Goal: Transaction & Acquisition: Purchase product/service

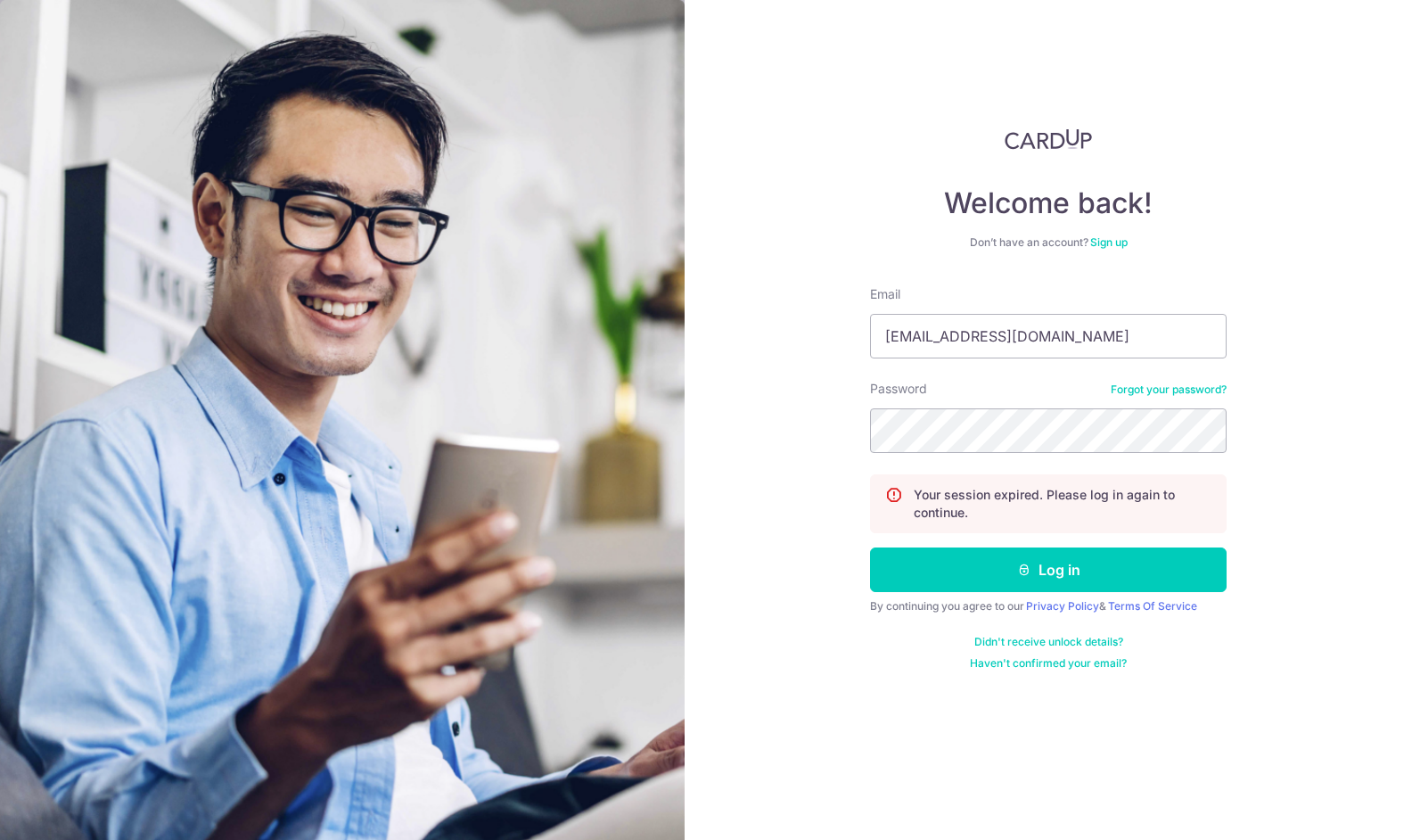
click at [870, 547] on button "Log in" at bounding box center [1048, 569] width 356 height 45
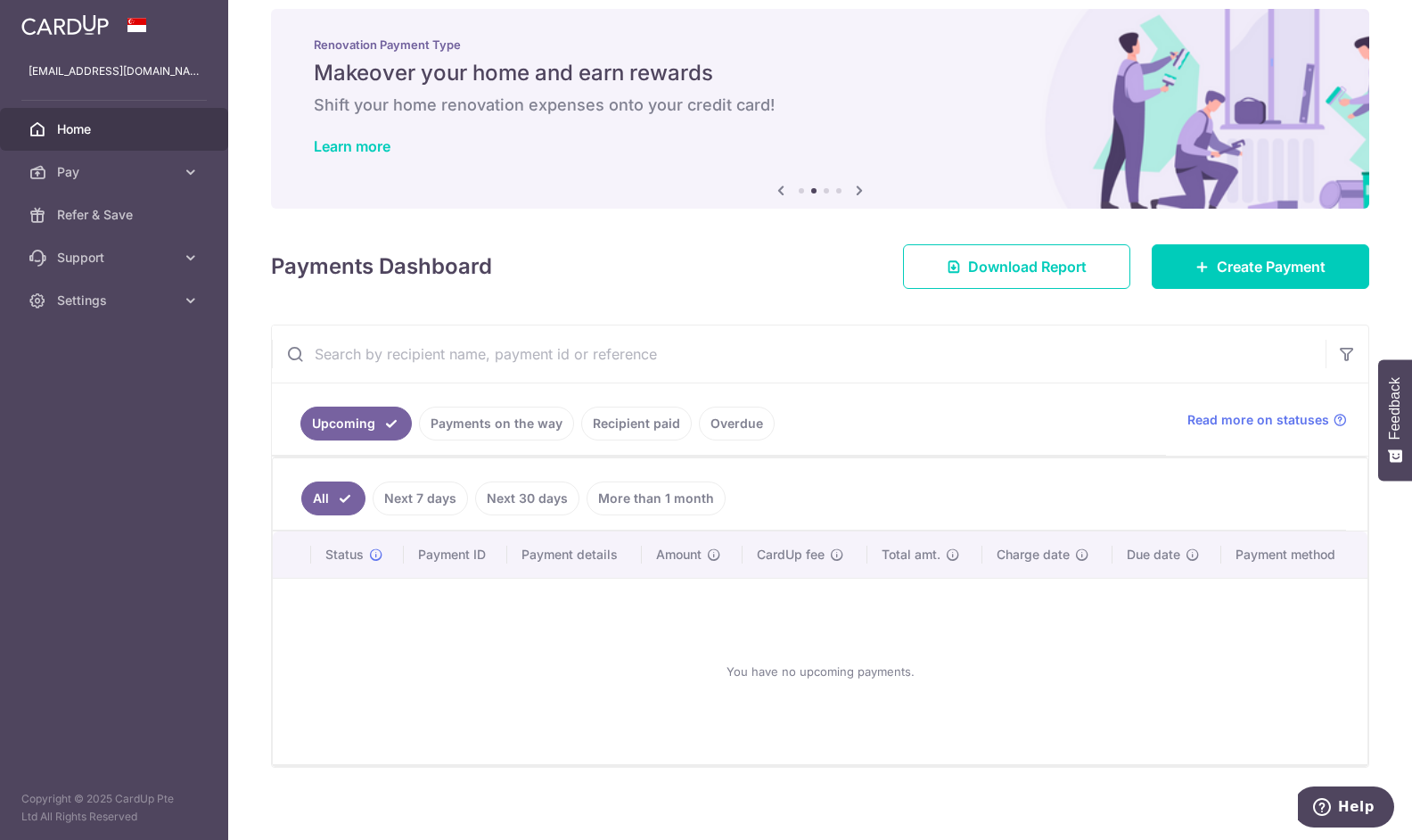
scroll to position [28, 0]
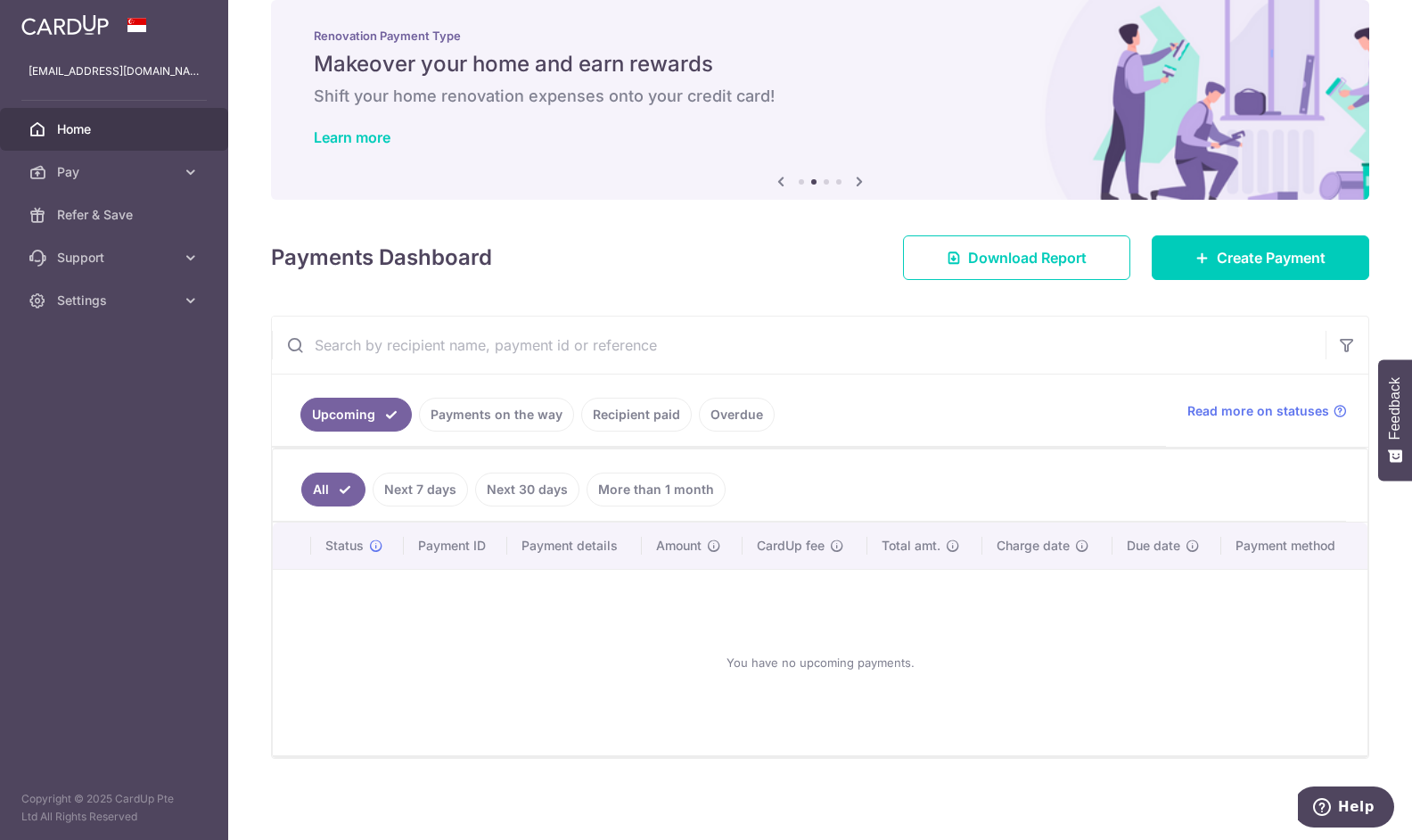
click at [516, 427] on link "Payments on the way" at bounding box center [496, 414] width 155 height 34
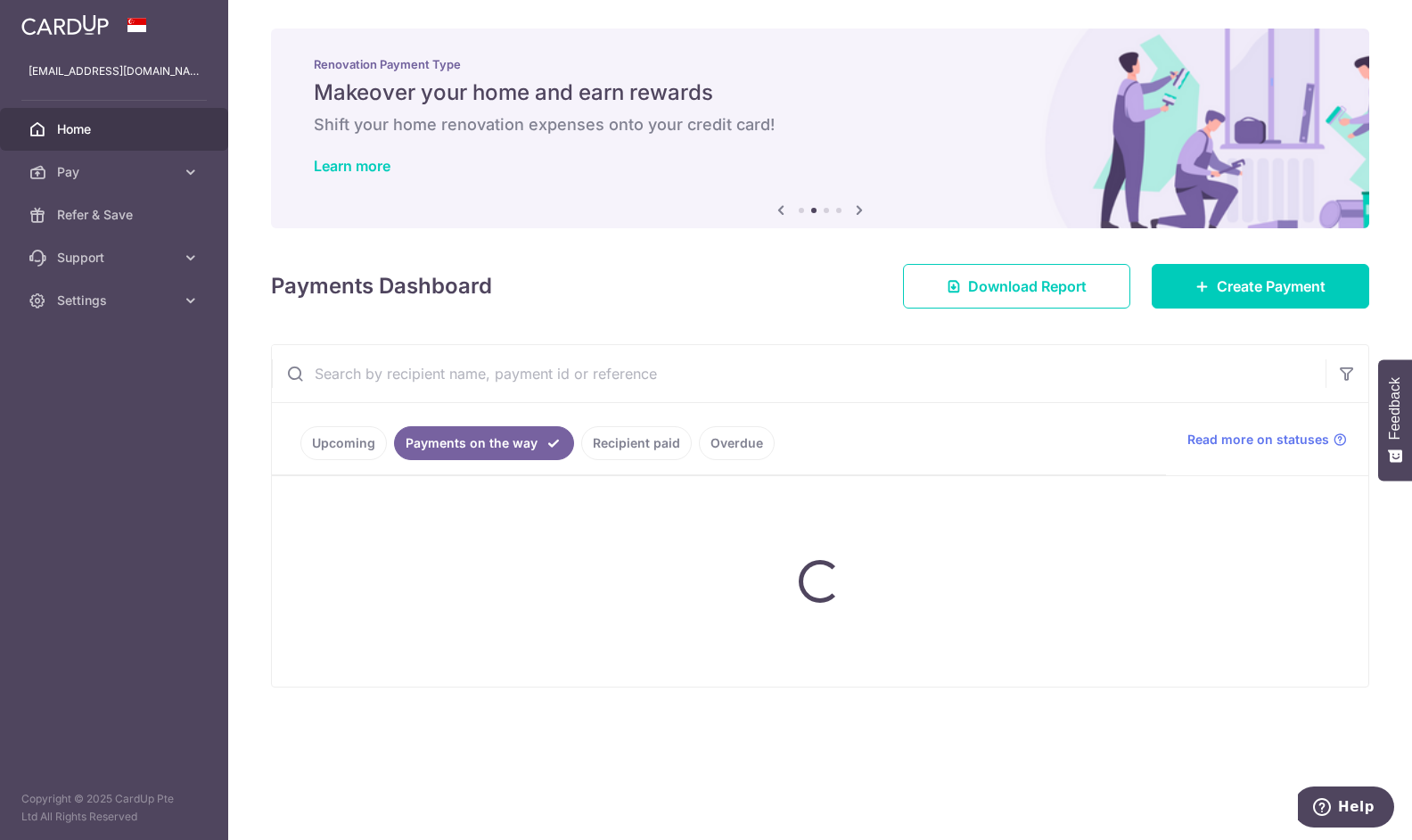
scroll to position [0, 0]
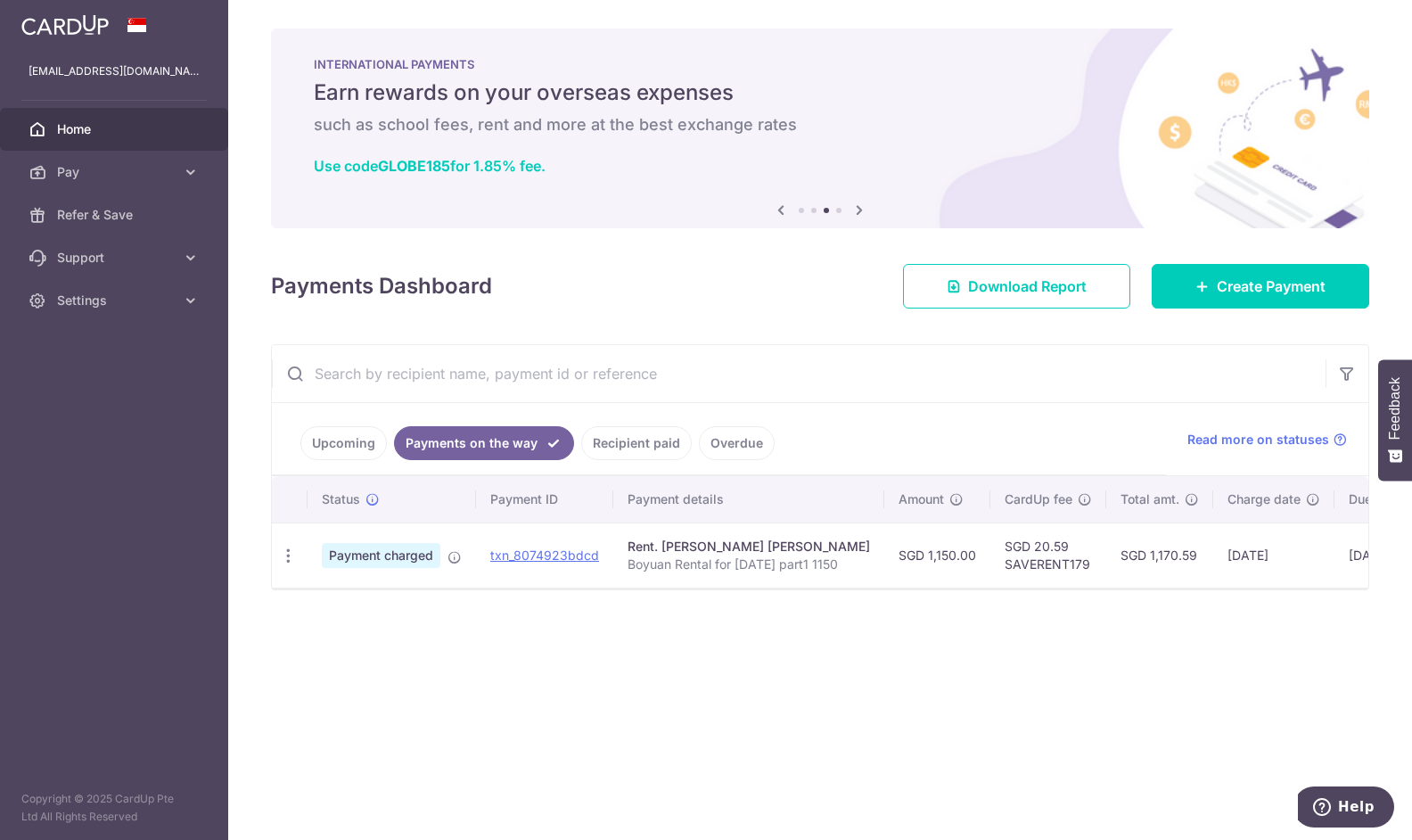
click at [355, 435] on link "Upcoming" at bounding box center [343, 443] width 86 height 34
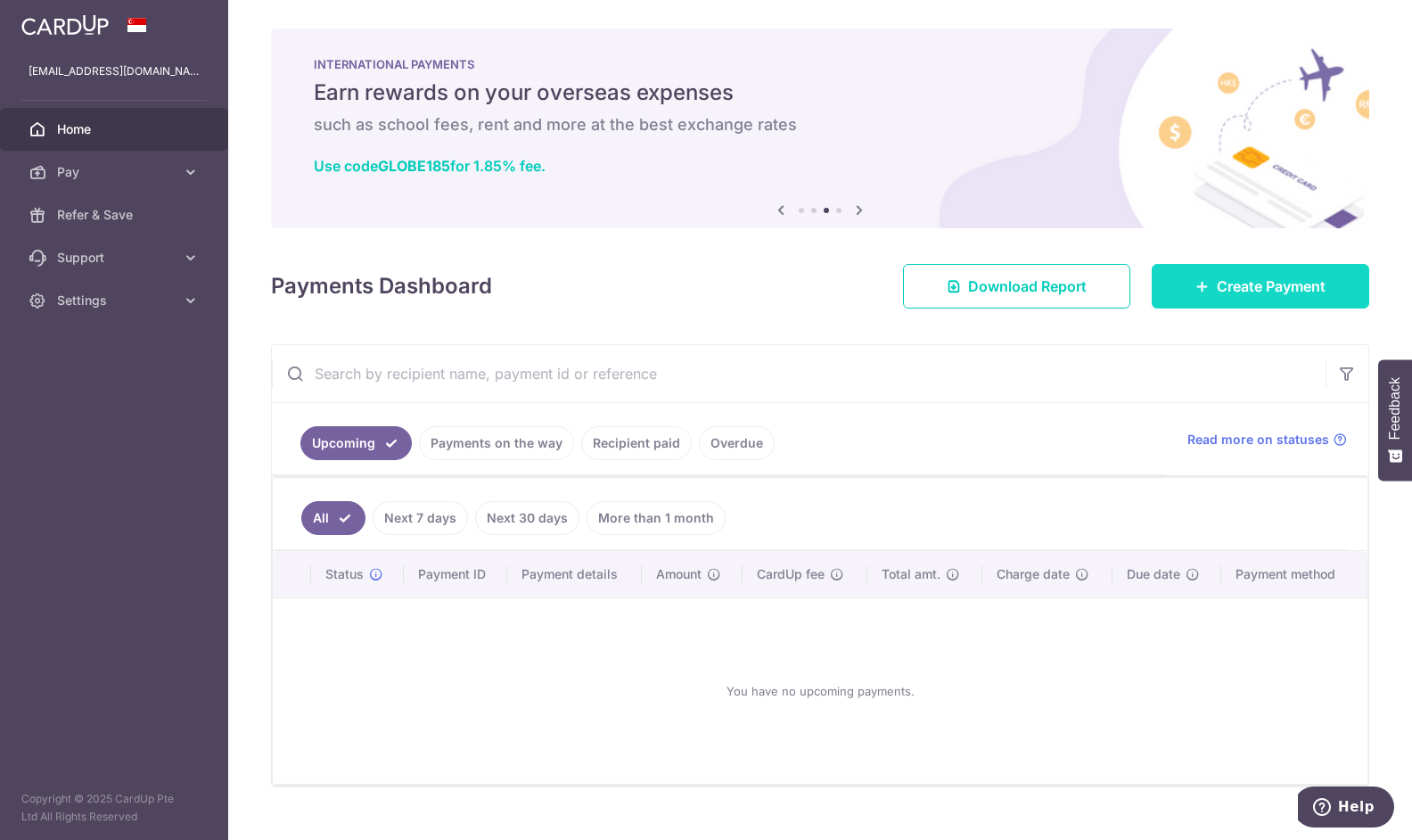
click at [1241, 290] on span "Create Payment" at bounding box center [1271, 286] width 109 height 22
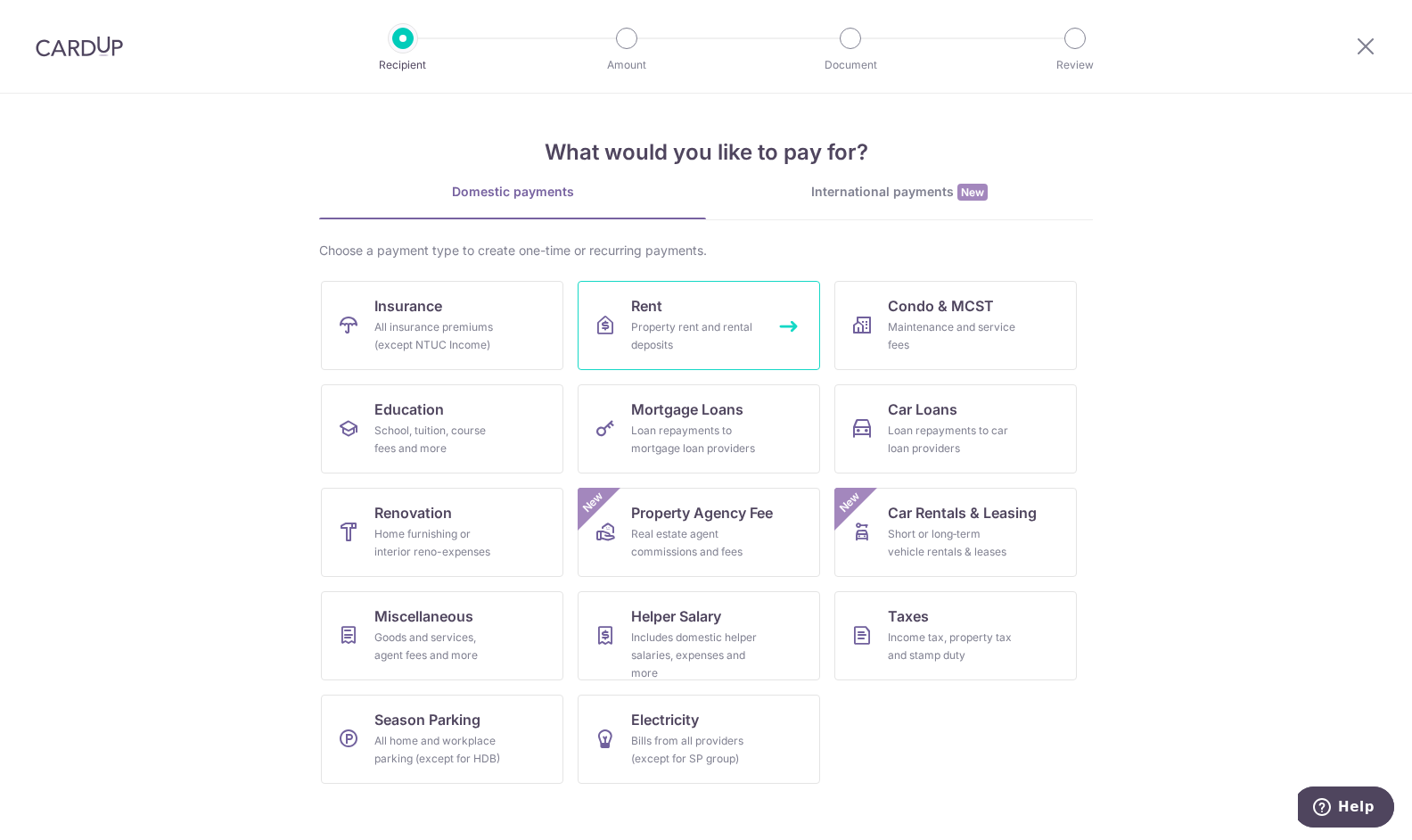
click at [702, 307] on link "Rent Property rent and rental deposits" at bounding box center [698, 325] width 243 height 89
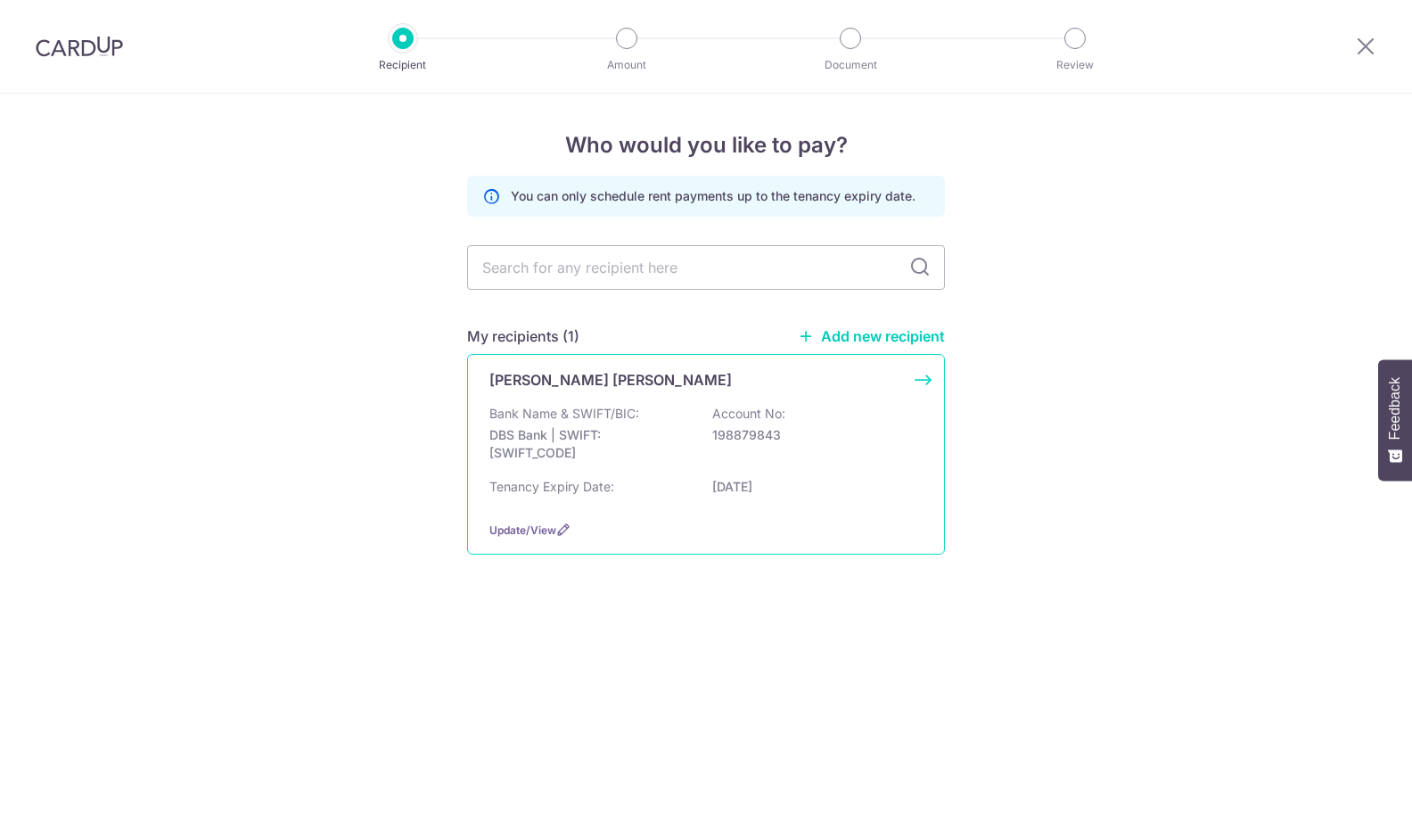
click at [686, 419] on div "Bank Name & SWIFT/BIC: DBS Bank | SWIFT: DBSSSGSGXXX Account No: 198879843" at bounding box center [706, 437] width 434 height 66
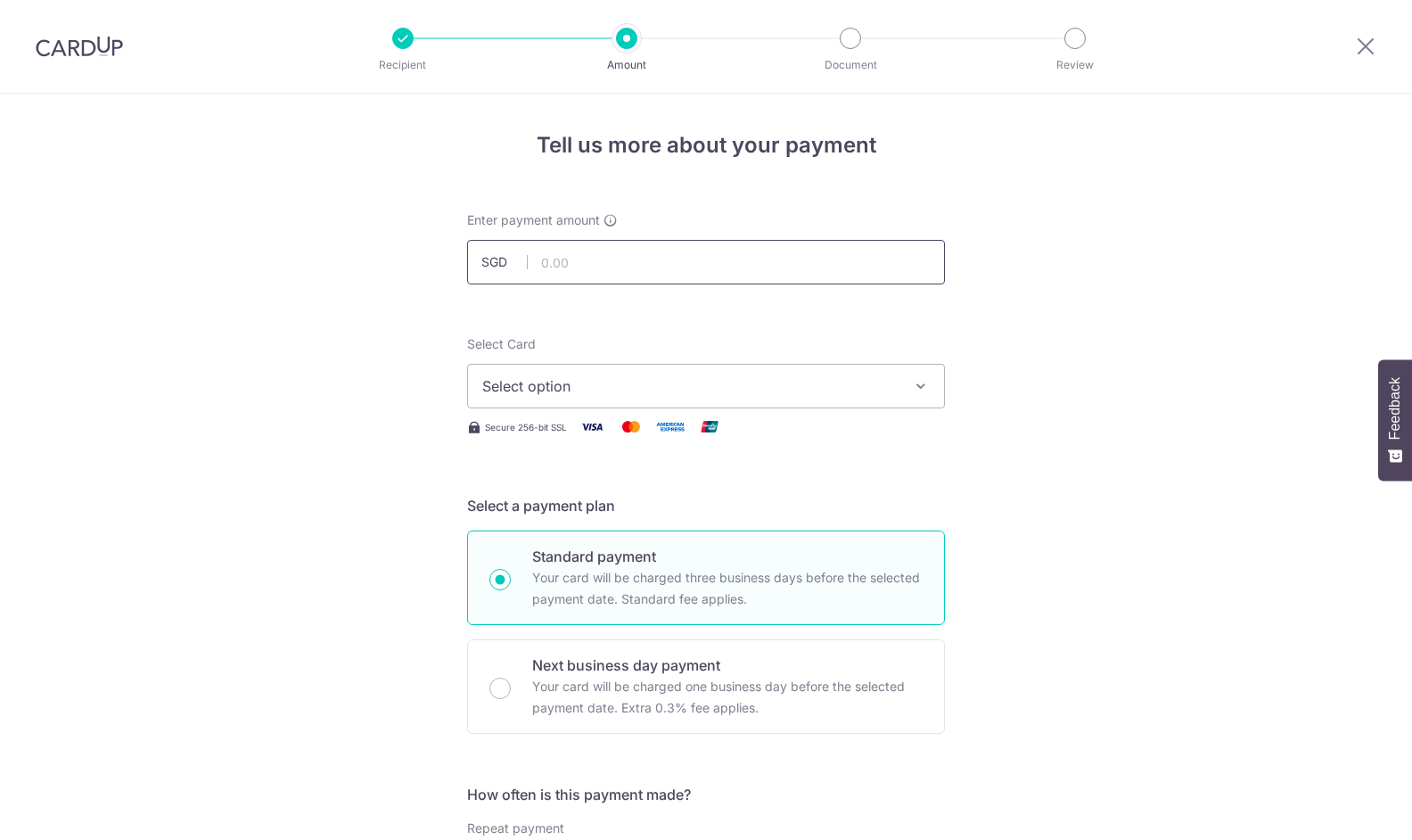
click at [545, 253] on input "text" at bounding box center [706, 262] width 478 height 45
drag, startPoint x: 542, startPoint y: 261, endPoint x: 636, endPoint y: 260, distance: 94.0
click at [636, 260] on input "965.00" at bounding box center [706, 262] width 478 height 45
type input "950.00"
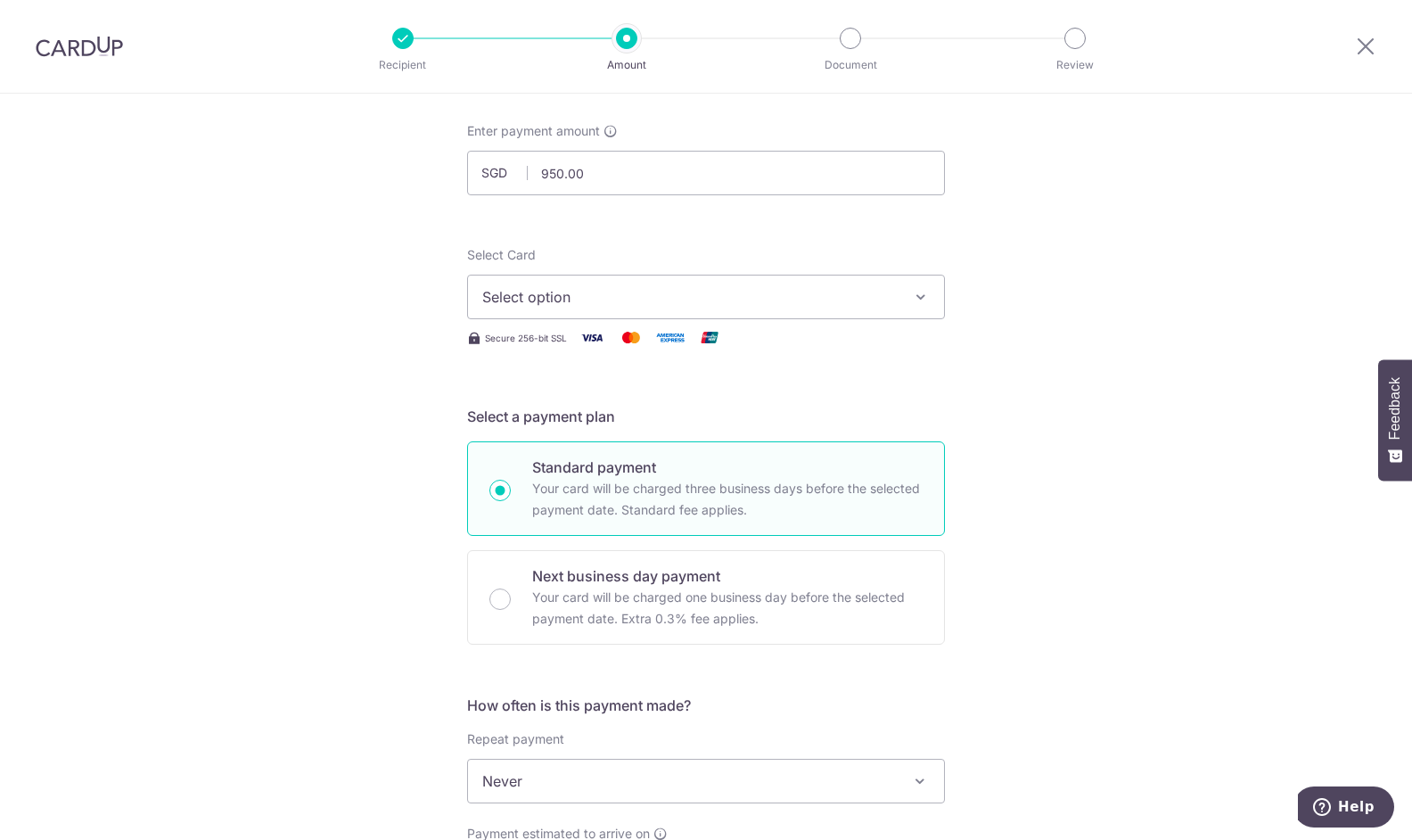
click at [613, 309] on button "Select option" at bounding box center [706, 296] width 478 height 45
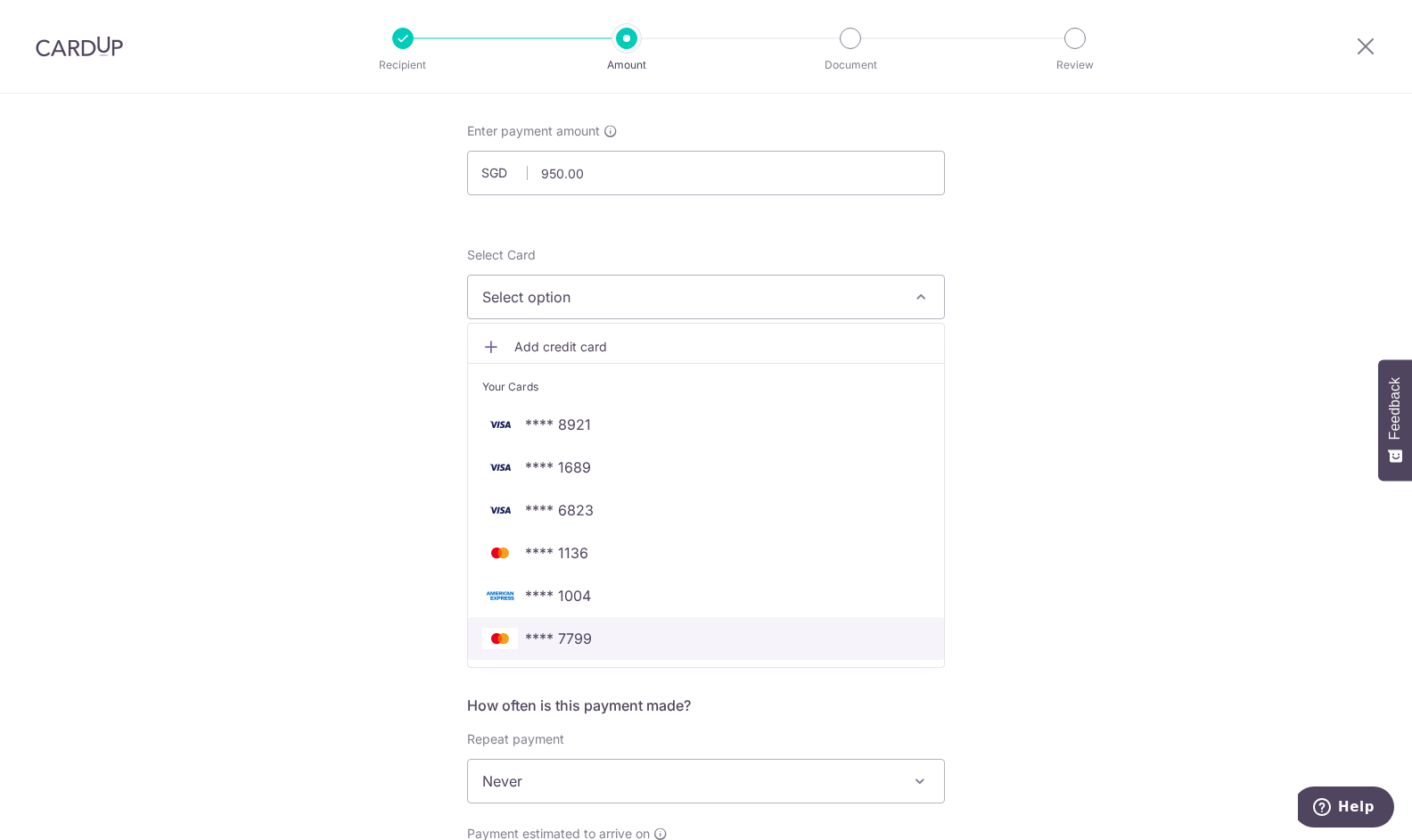
click at [559, 636] on span "**** 7799" at bounding box center [558, 638] width 67 height 22
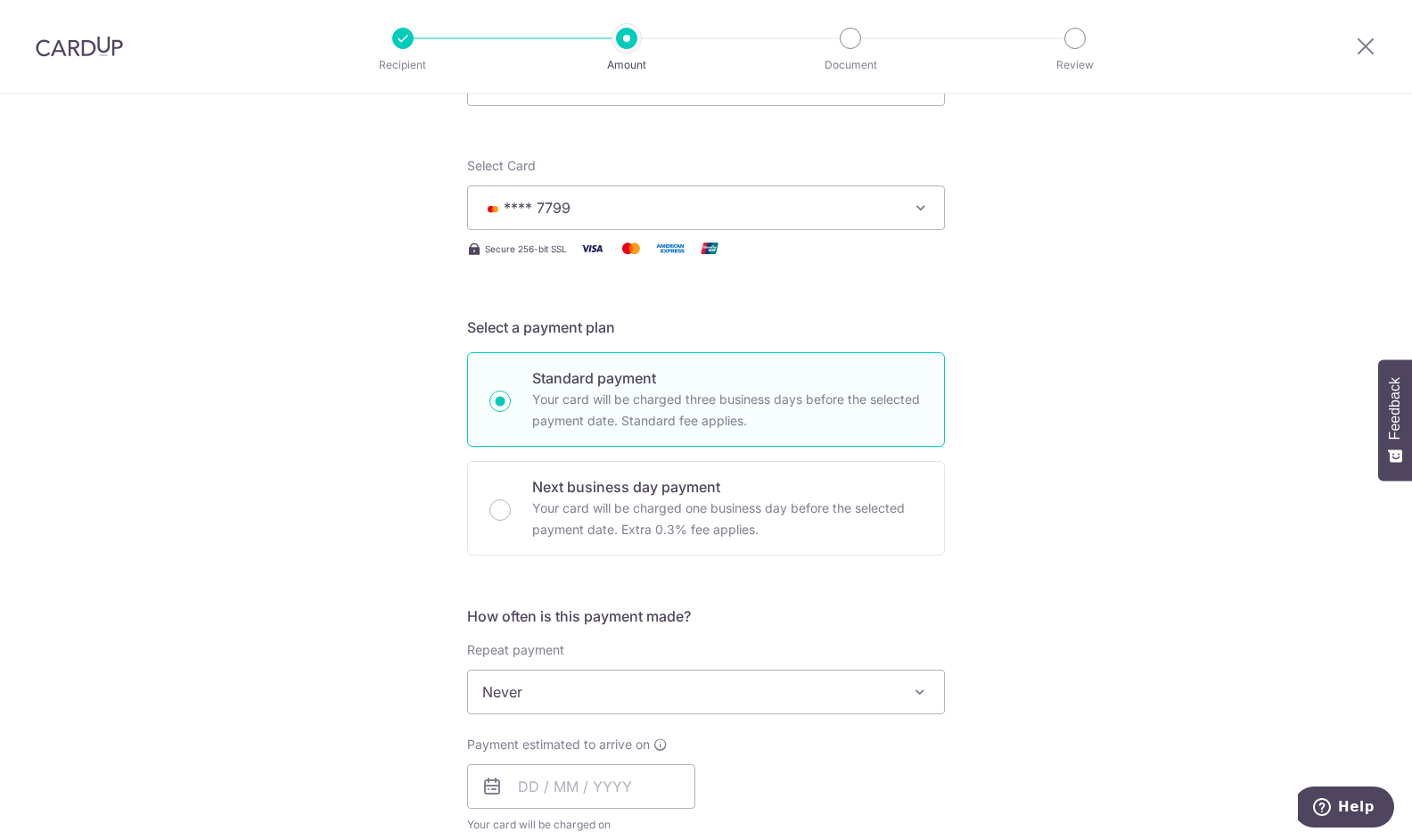
scroll to position [535, 0]
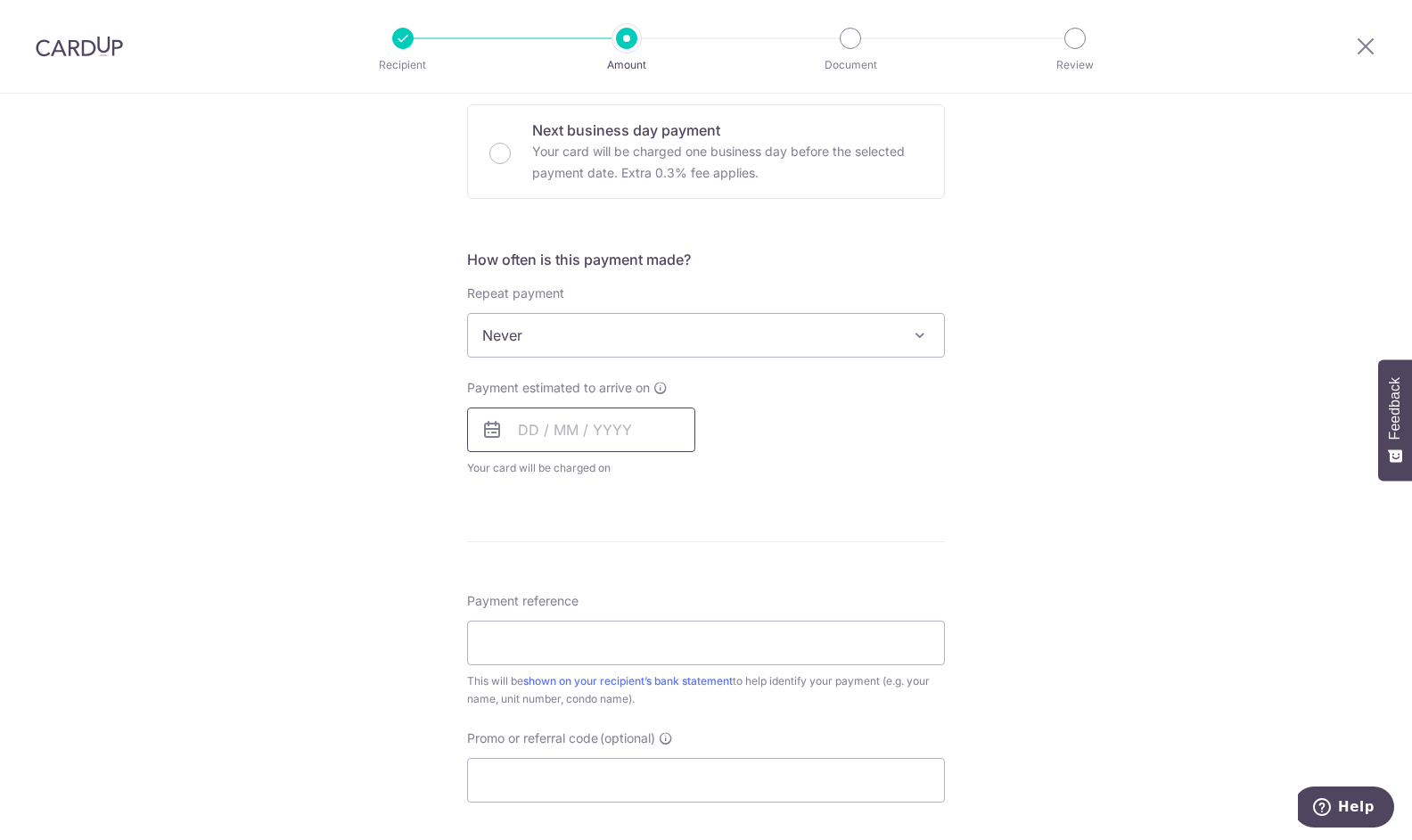
click at [543, 425] on input "text" at bounding box center [581, 429] width 228 height 45
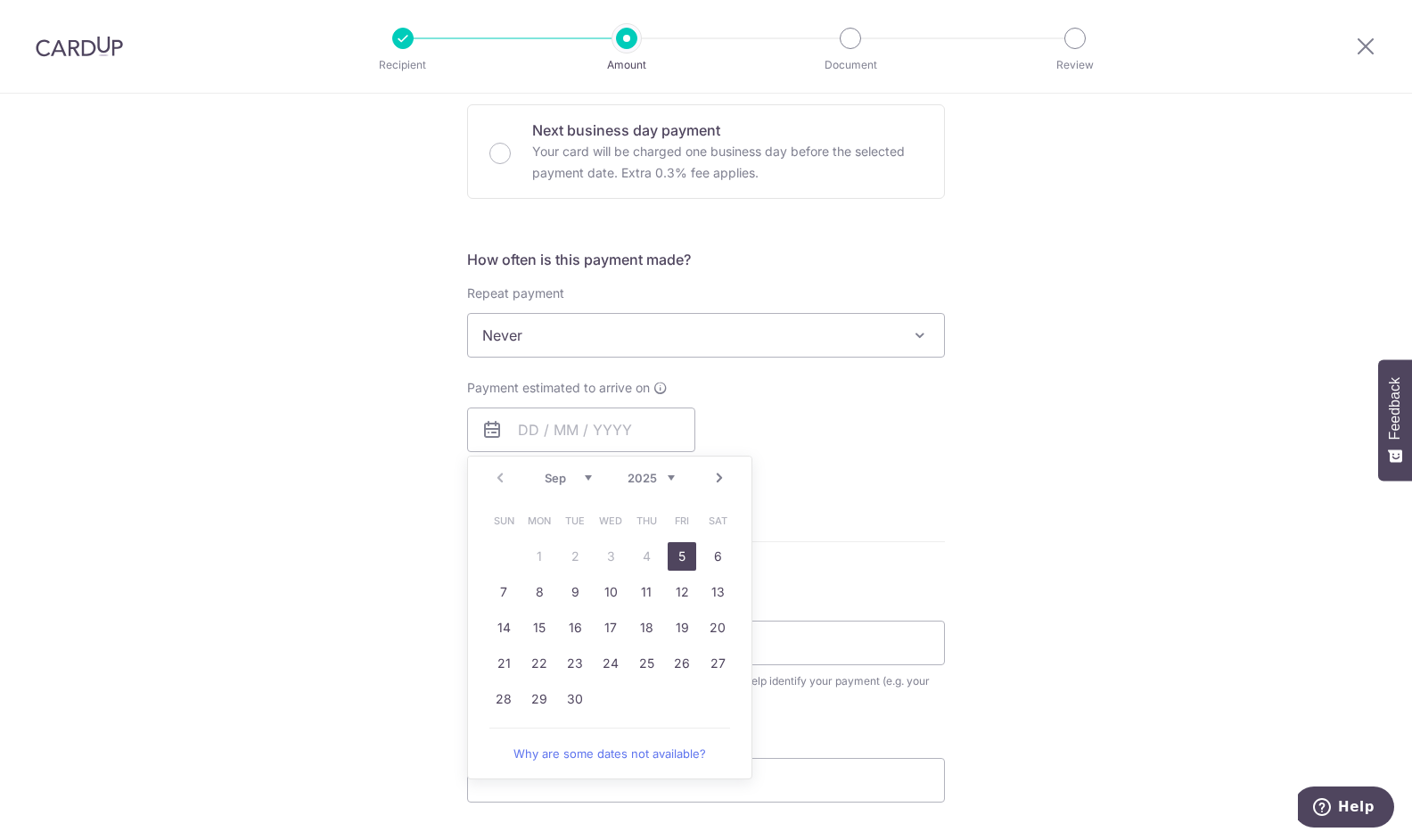
click at [677, 557] on link "5" at bounding box center [681, 555] width 28 height 28
type input "05/09/2025"
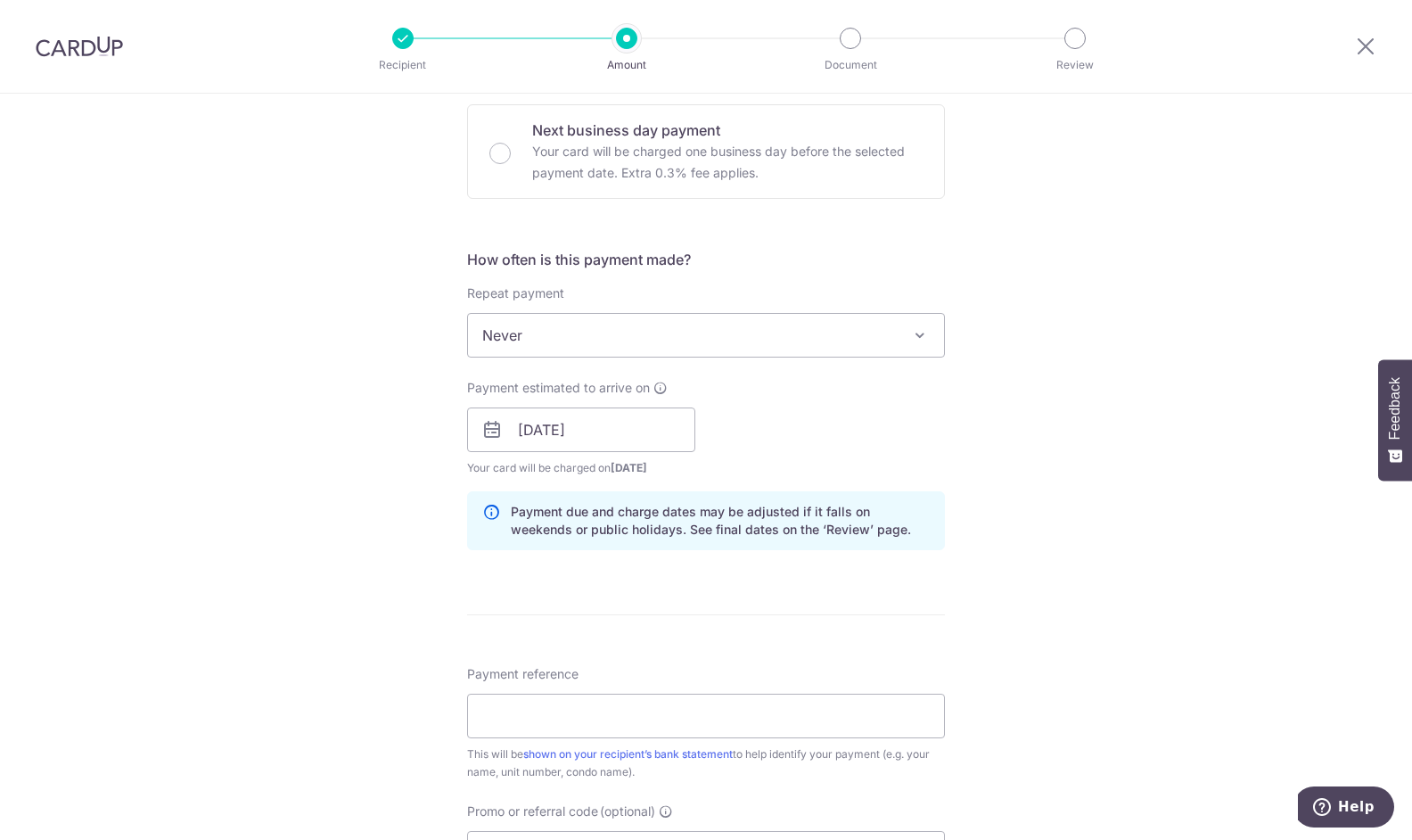
click at [998, 404] on div "Tell us more about your payment Enter payment amount SGD 950.00 950.00 Select C…" at bounding box center [706, 402] width 1412 height 1685
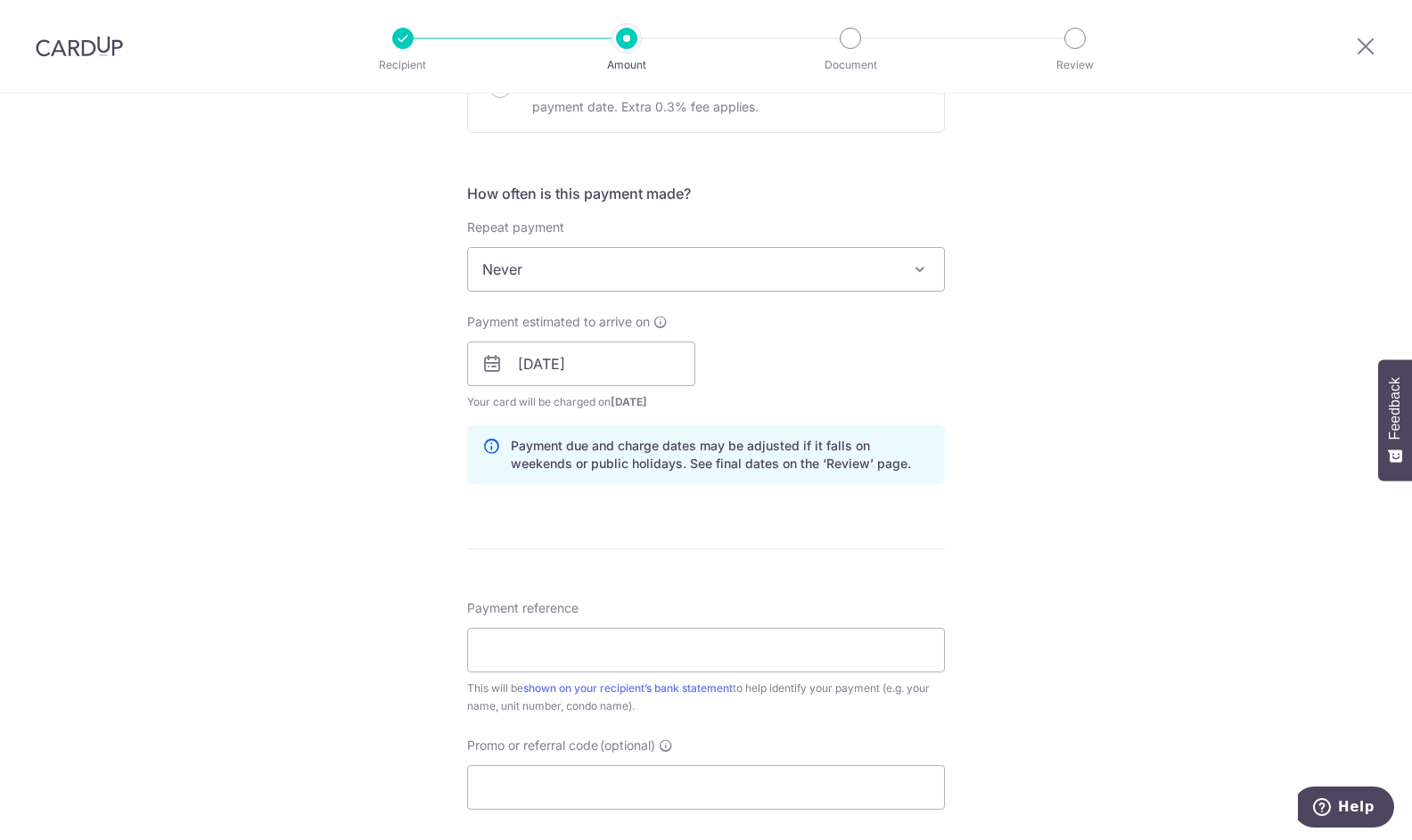
scroll to position [713, 0]
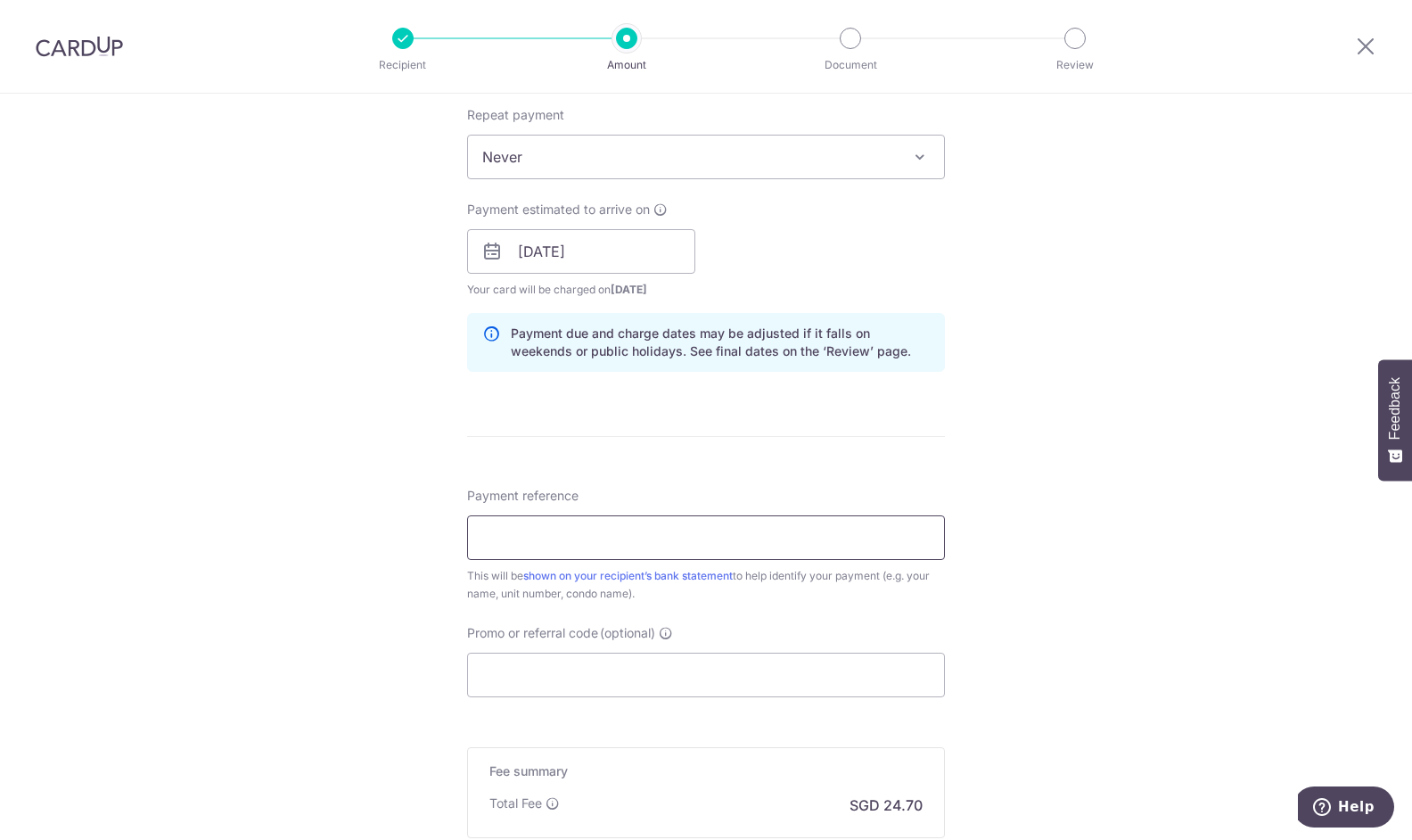
click at [632, 535] on input "Payment reference" at bounding box center [706, 537] width 478 height 45
type input "Boyuan Cheng Rental for Sept2024"
click at [766, 515] on input "Boyuan Cheng Rental for Sept2024" at bounding box center [706, 537] width 478 height 45
drag, startPoint x: 756, startPoint y: 528, endPoint x: 391, endPoint y: 527, distance: 365.0
click at [406, 539] on div "Tell us more about your payment Enter payment amount SGD 950.00 950.00 Select C…" at bounding box center [706, 224] width 1412 height 1685
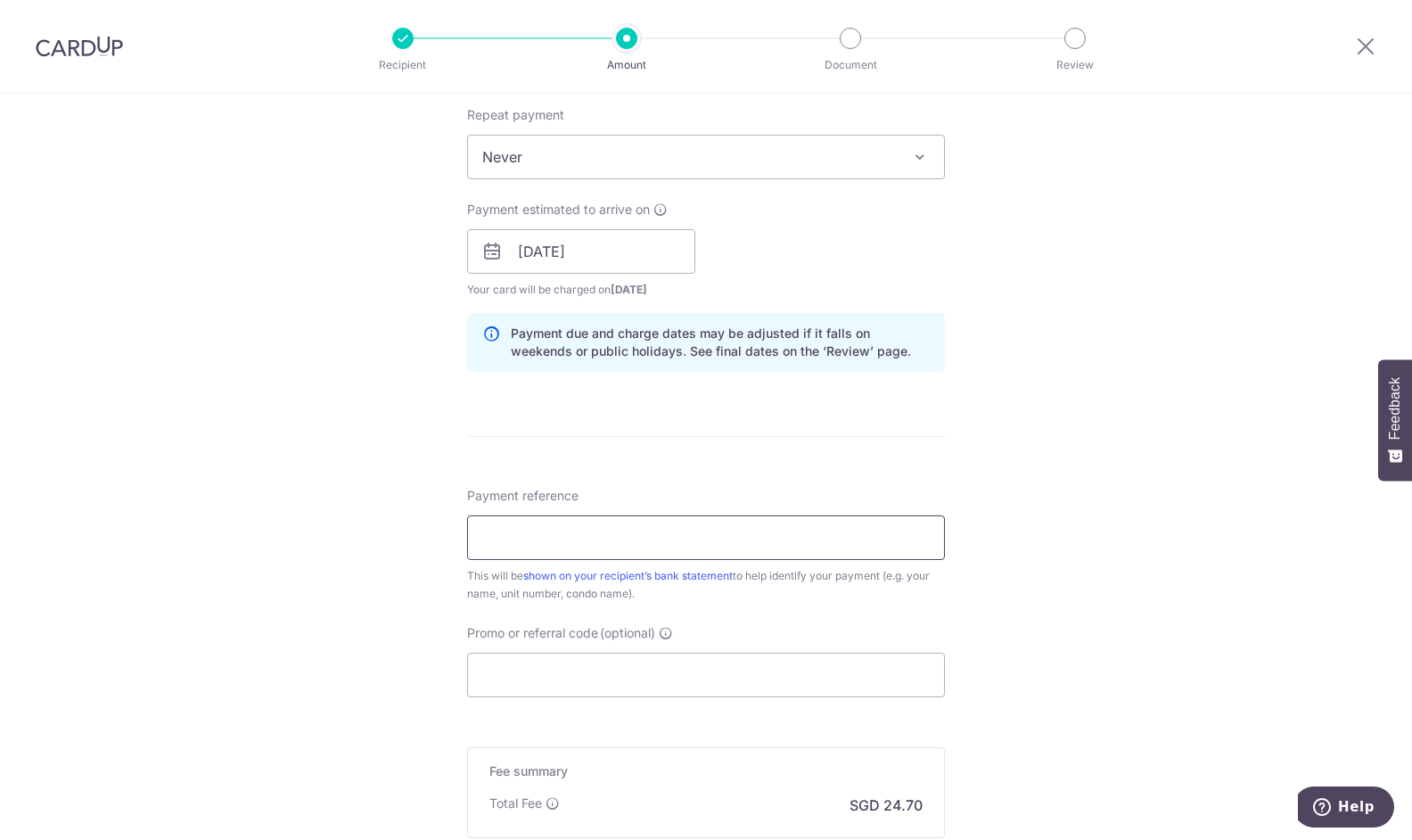
click at [538, 537] on input "Payment reference" at bounding box center [706, 537] width 478 height 45
click at [627, 535] on input "Boyuan Rental for June25 part1" at bounding box center [706, 537] width 478 height 45
drag, startPoint x: 601, startPoint y: 535, endPoint x: 636, endPoint y: 540, distance: 35.4
click at [636, 540] on input "Boyuan Rental for June25 part1" at bounding box center [706, 537] width 478 height 45
drag, startPoint x: 710, startPoint y: 536, endPoint x: 681, endPoint y: 540, distance: 29.3
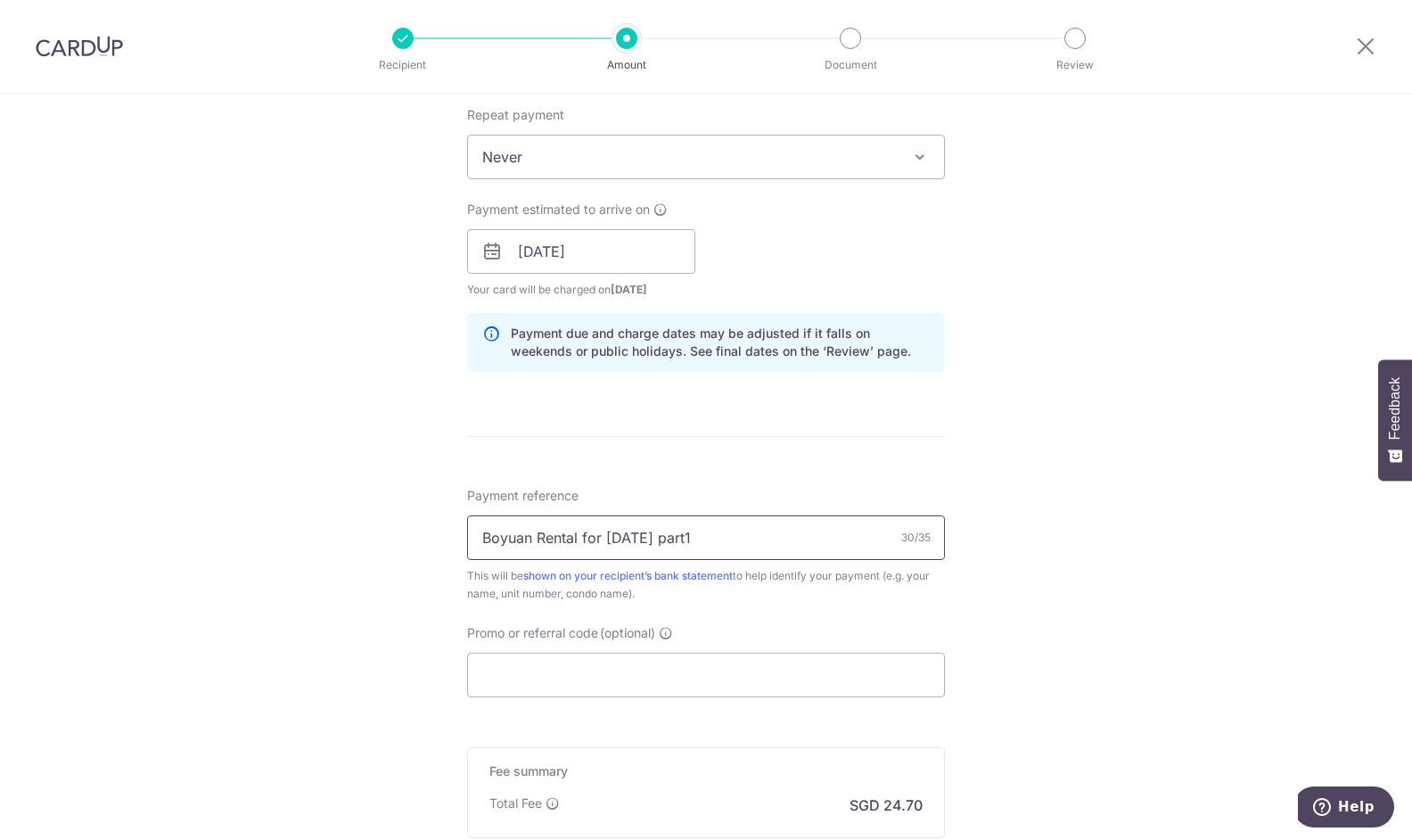
click at [681, 540] on input "Boyuan Rental for Sept25 part1" at bounding box center [706, 537] width 478 height 45
click at [731, 532] on input "Boyuan Rental for Sept25 part2" at bounding box center [706, 537] width 478 height 45
type input "Boyuan Rental for Sept25 part2 950"
click at [979, 485] on div "Tell us more about your payment Enter payment amount SGD 950.00 950.00 Select C…" at bounding box center [706, 224] width 1412 height 1685
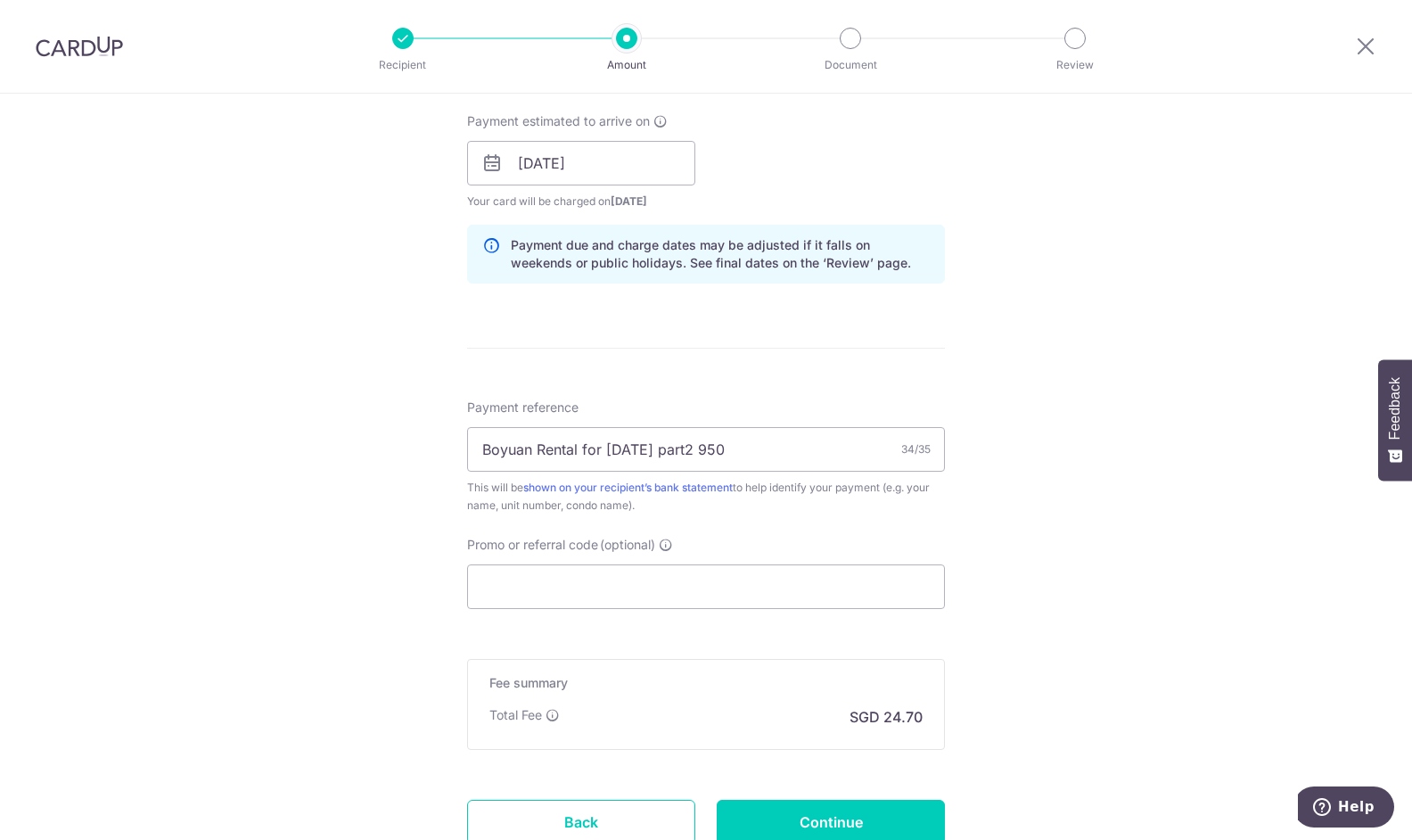
scroll to position [891, 0]
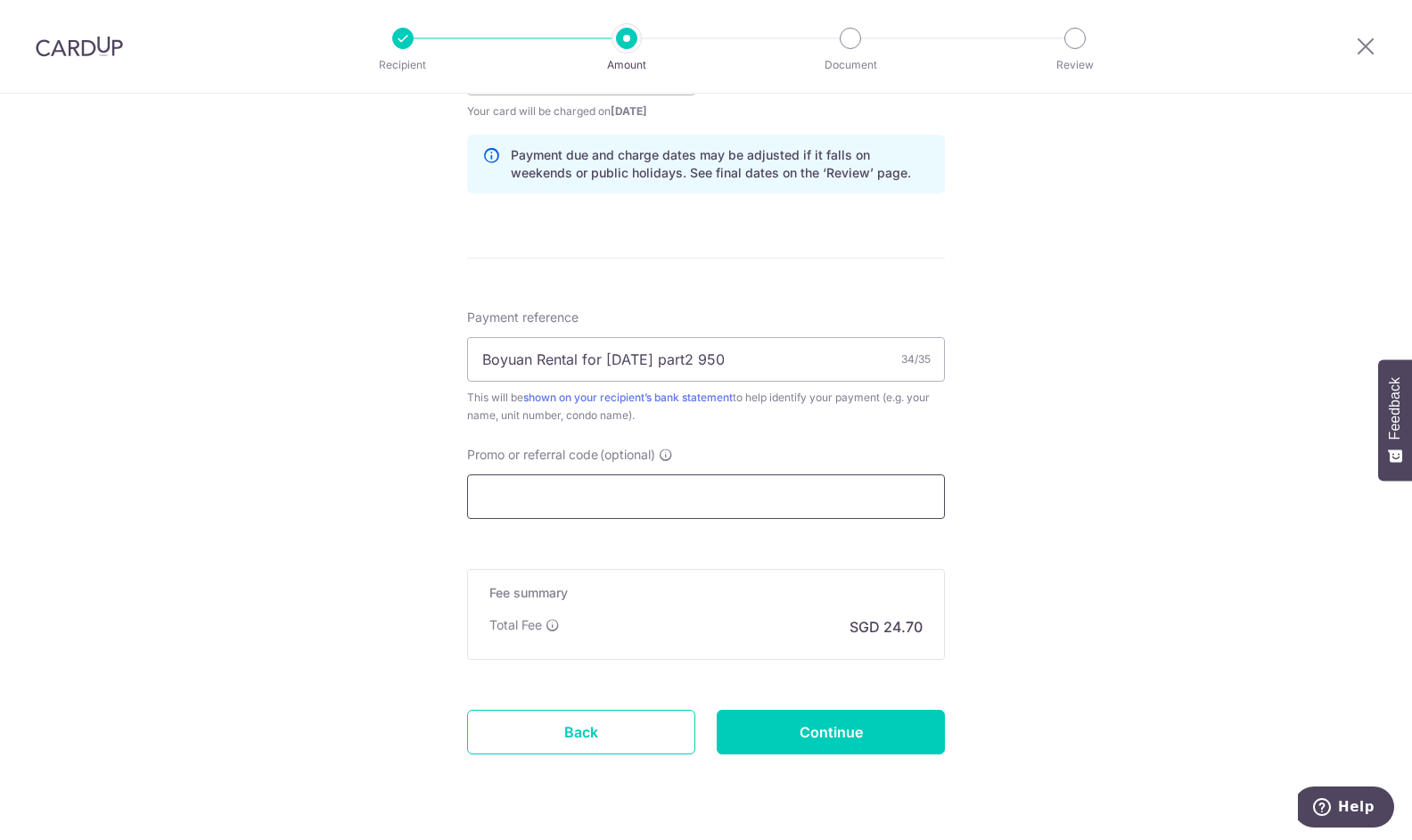
click at [766, 495] on input "Promo or referral code (optional)" at bounding box center [706, 496] width 478 height 45
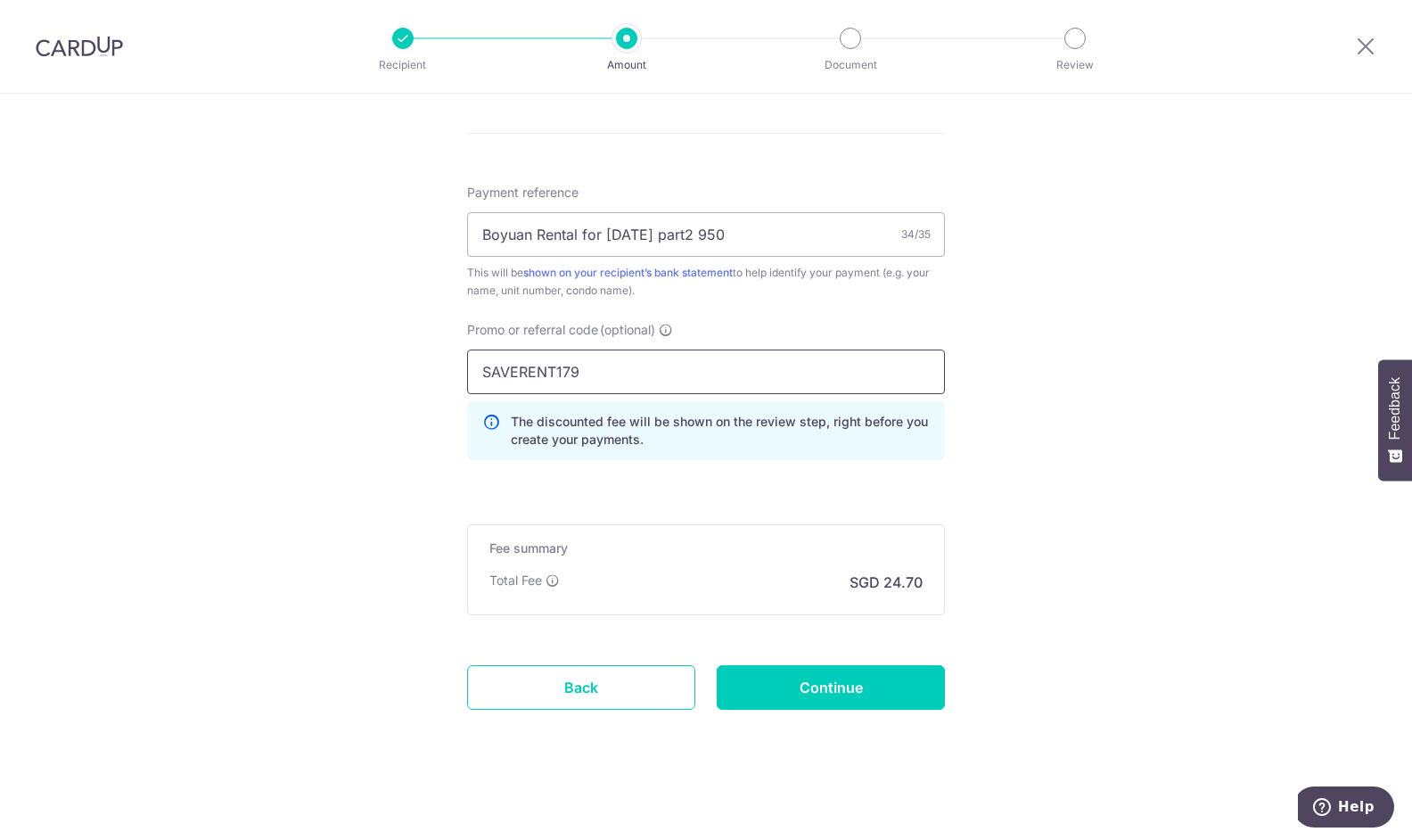
scroll to position [1017, 0]
type input "SAVERENT179"
click at [891, 690] on input "Continue" at bounding box center [830, 685] width 228 height 45
type input "Create Schedule"
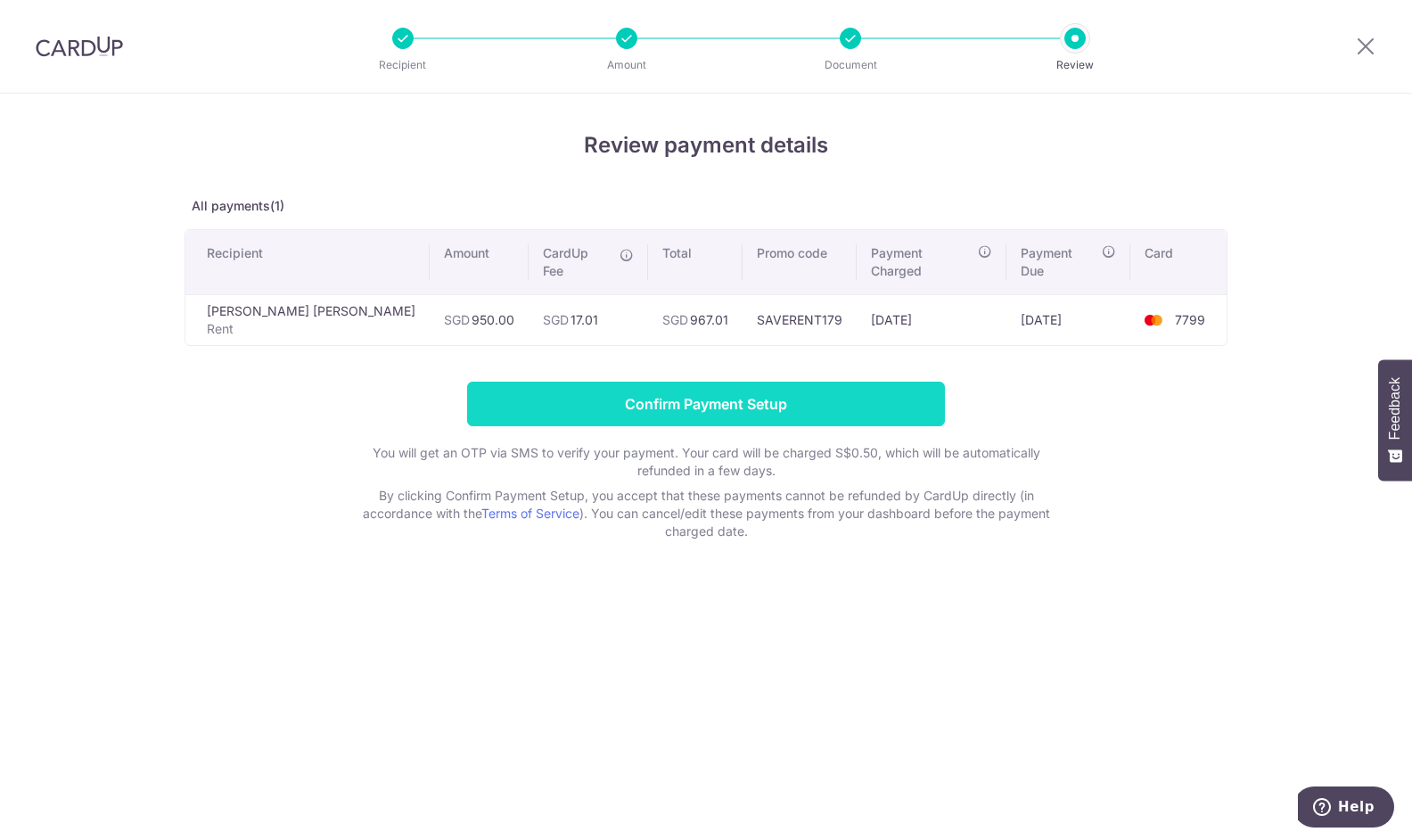
click at [836, 382] on input "Confirm Payment Setup" at bounding box center [706, 404] width 478 height 45
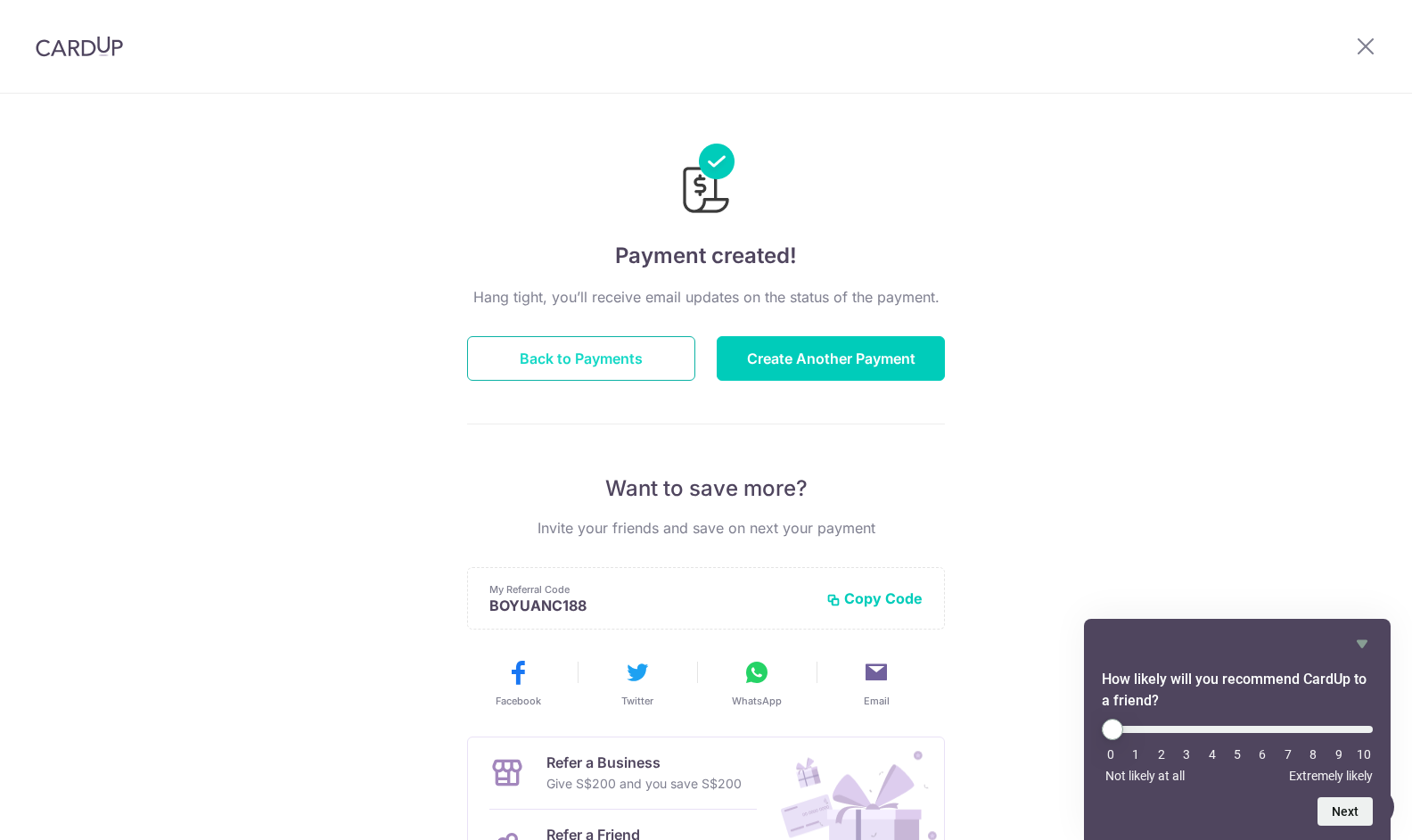
click at [586, 371] on button "Back to Payments" at bounding box center [581, 358] width 228 height 45
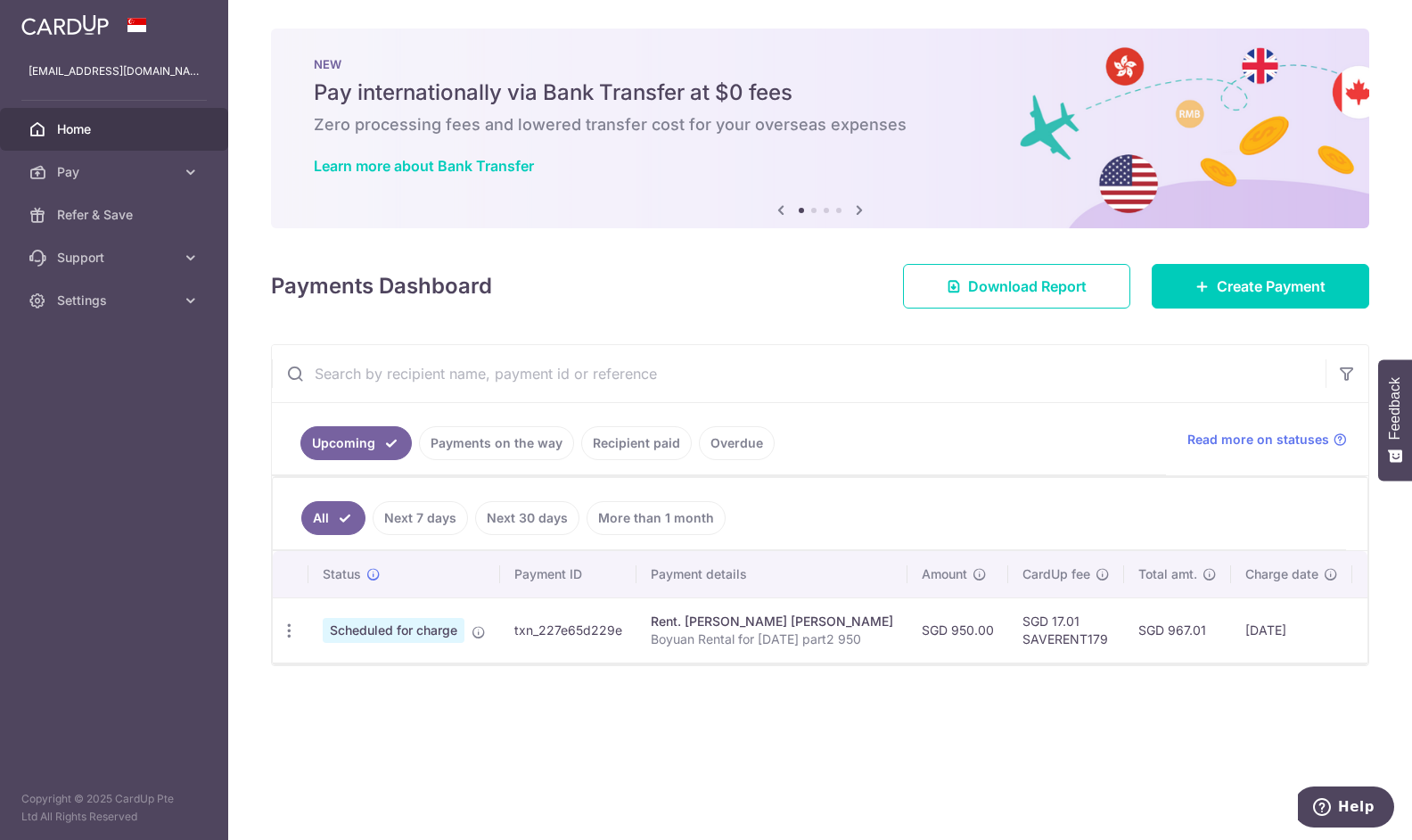
click at [500, 443] on link "Payments on the way" at bounding box center [496, 443] width 155 height 34
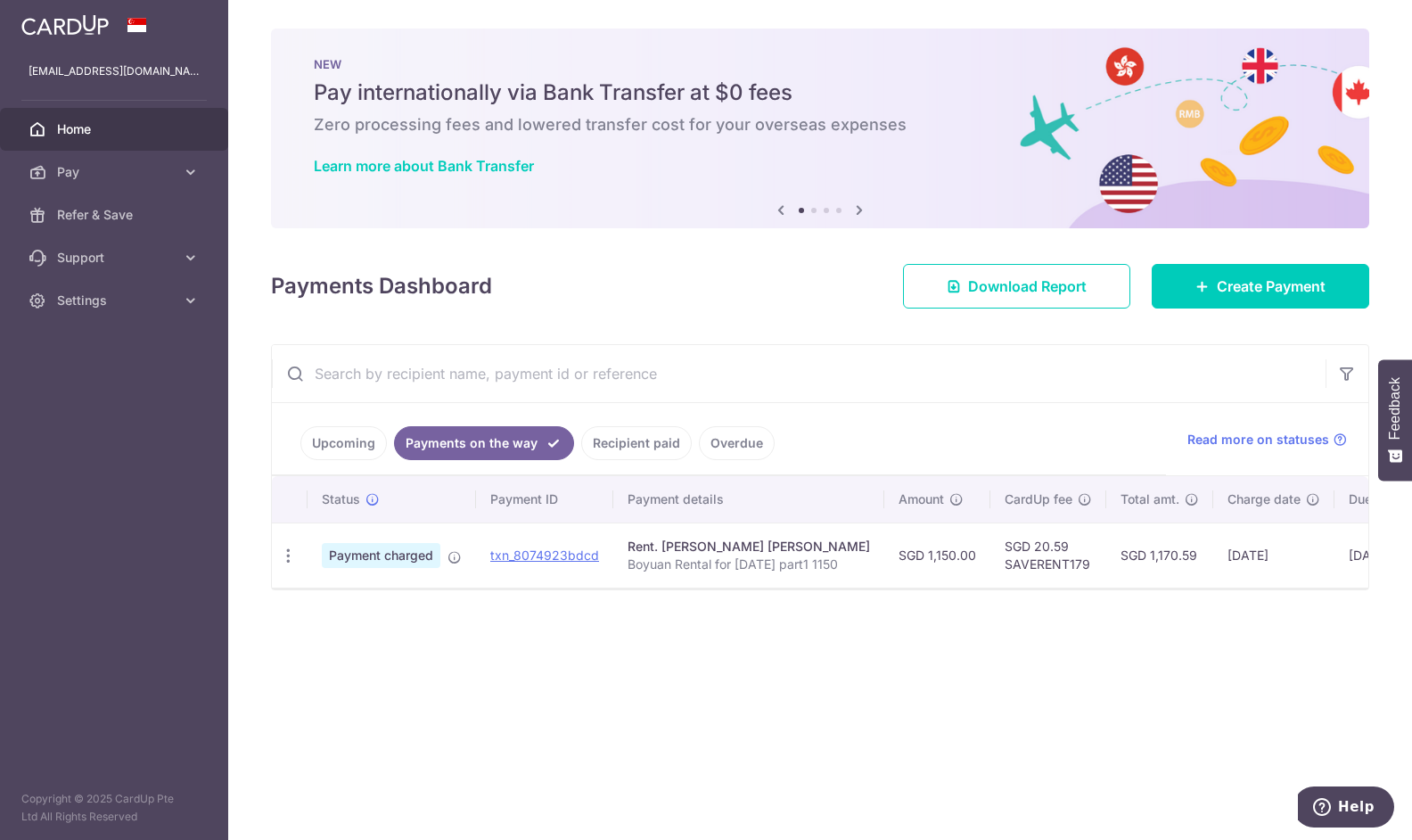
click at [347, 434] on link "Upcoming" at bounding box center [343, 443] width 86 height 34
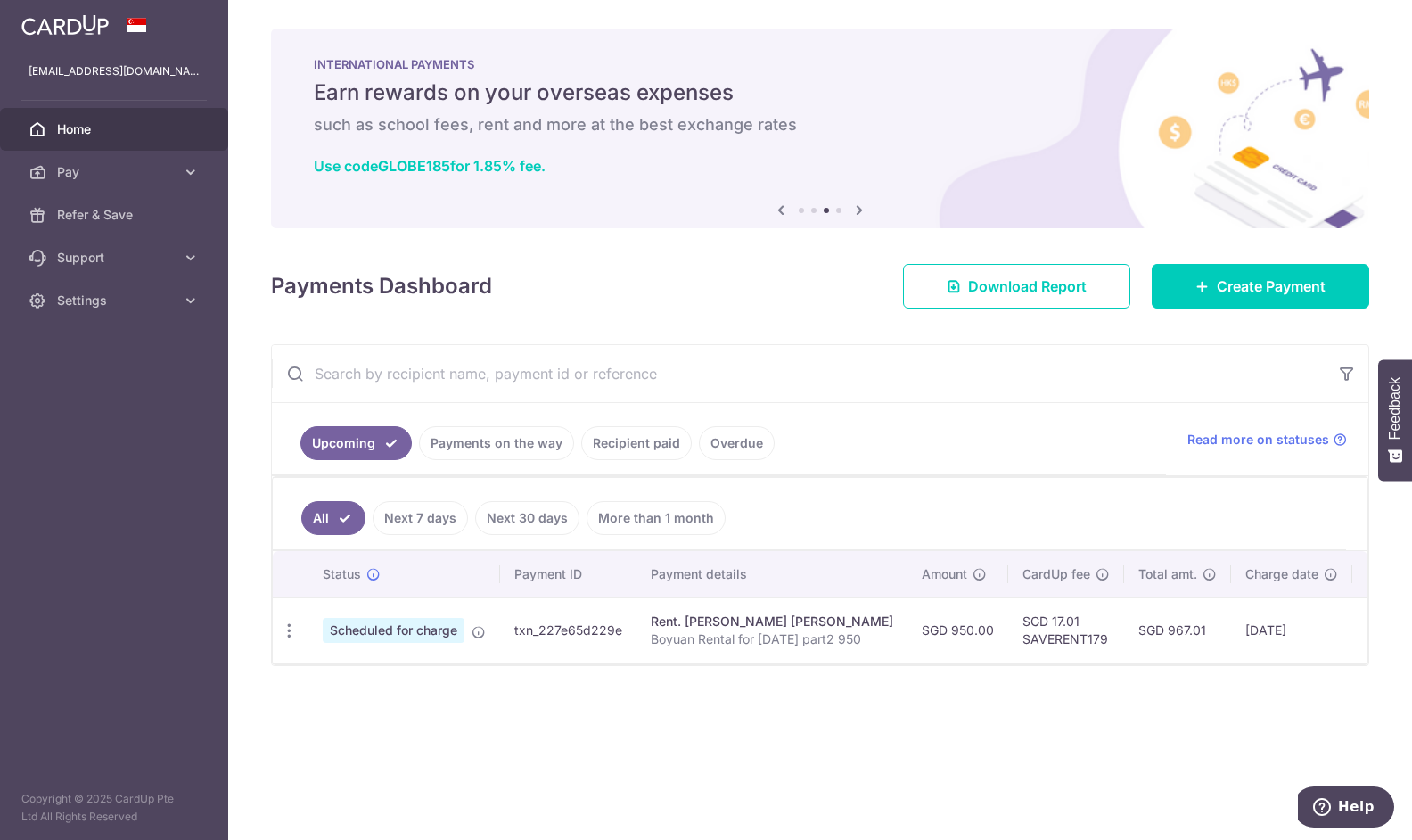
click at [497, 454] on link "Payments on the way" at bounding box center [496, 443] width 155 height 34
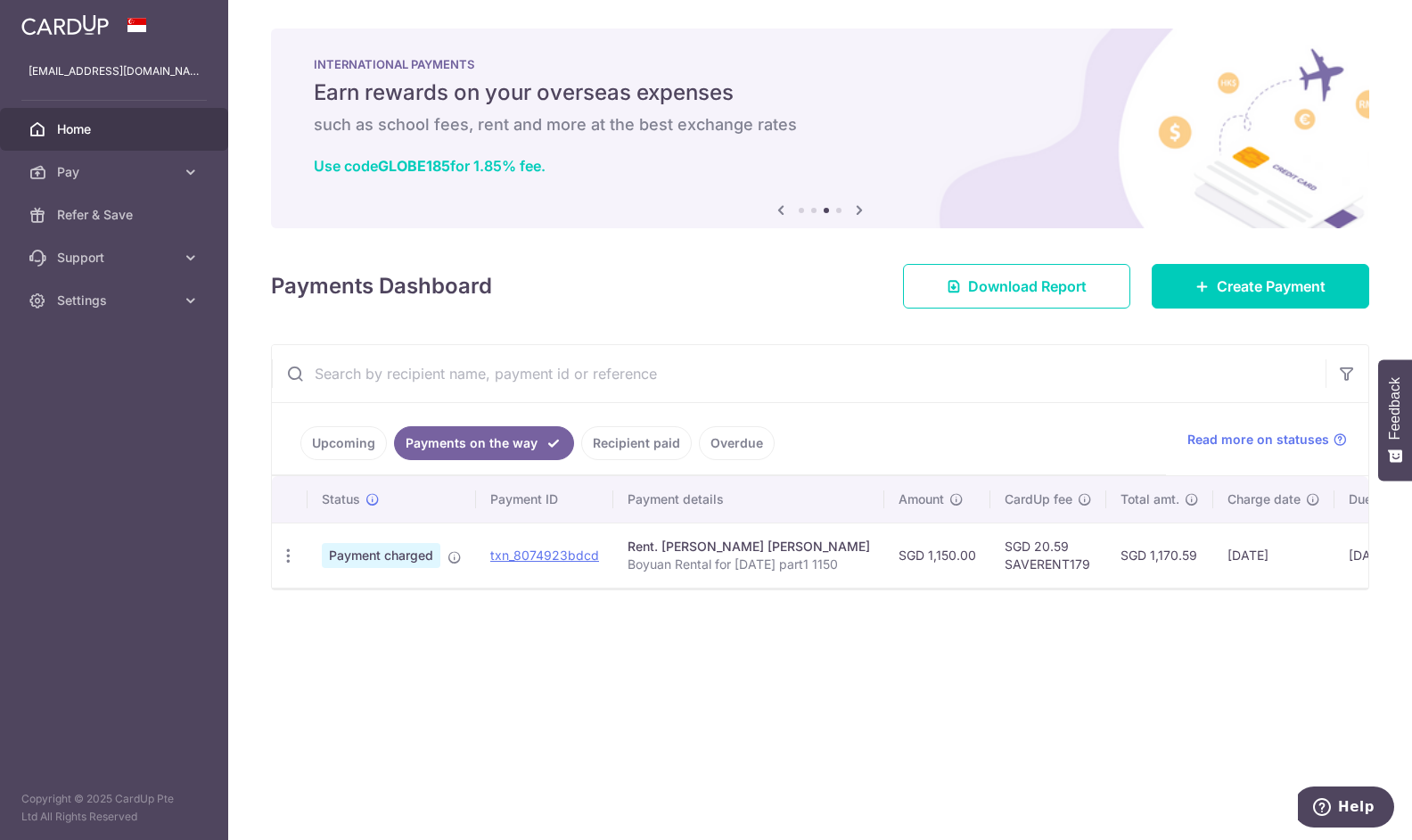
click at [852, 340] on div "× Pause Schedule Pause all future payments in this series Pause just this one p…" at bounding box center [820, 420] width 1184 height 840
click at [1309, 286] on span "Create Payment" at bounding box center [1271, 286] width 109 height 22
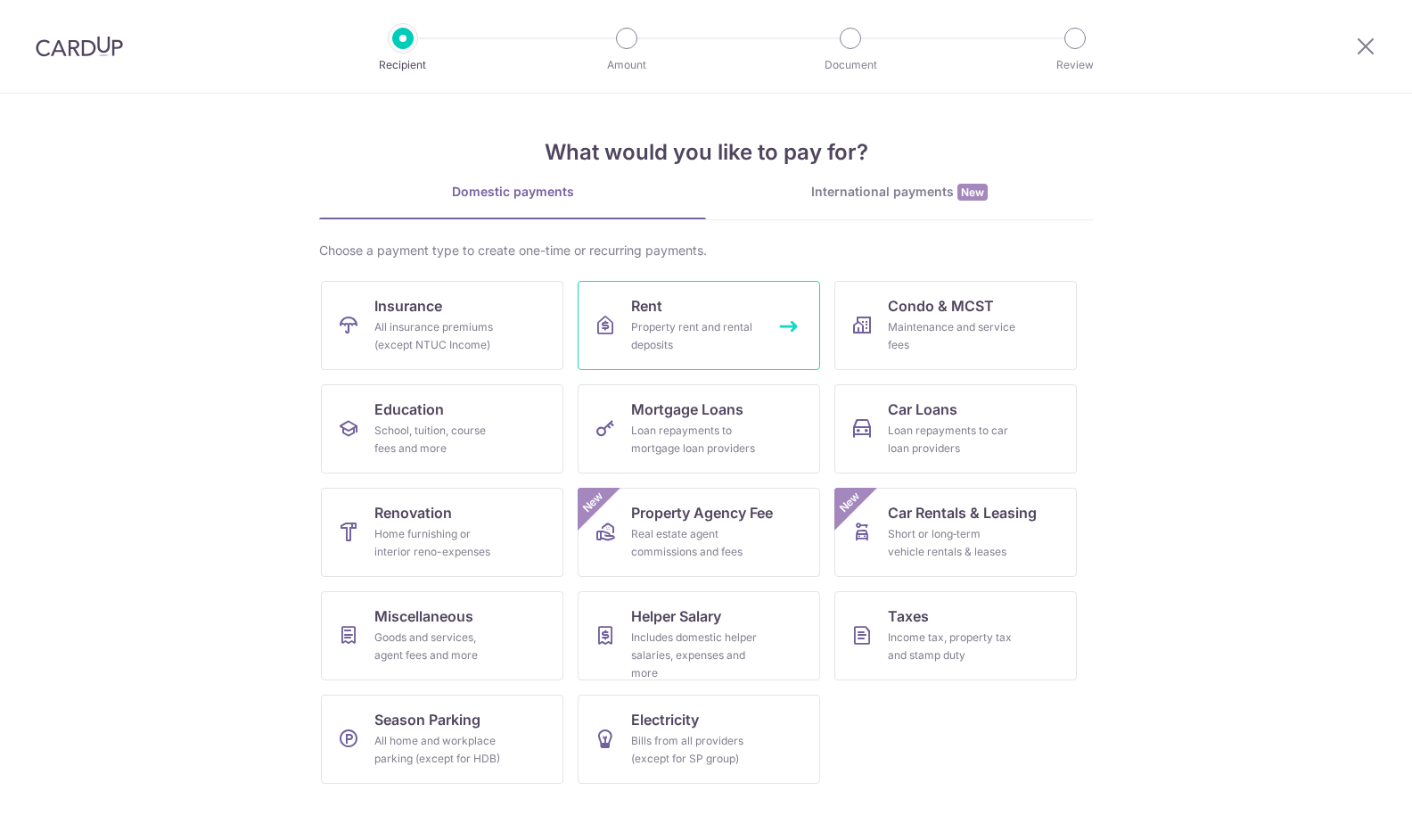
click at [678, 325] on div "Property rent and rental deposits" at bounding box center [695, 335] width 128 height 35
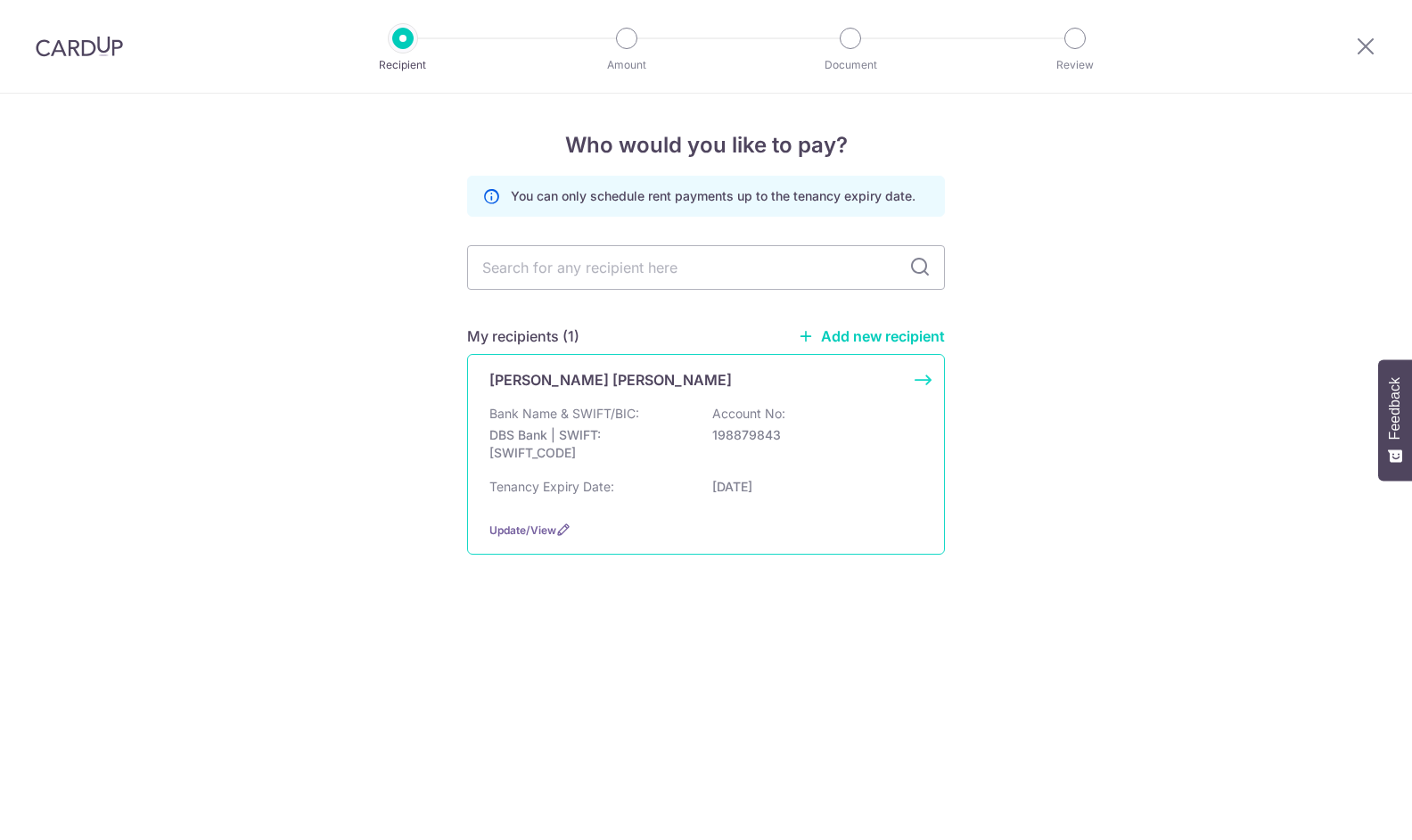
click at [643, 409] on div "Bank Name & SWIFT/BIC: DBS Bank | SWIFT: [SWIFT_CODE] Account No: 198879843" at bounding box center [706, 437] width 434 height 66
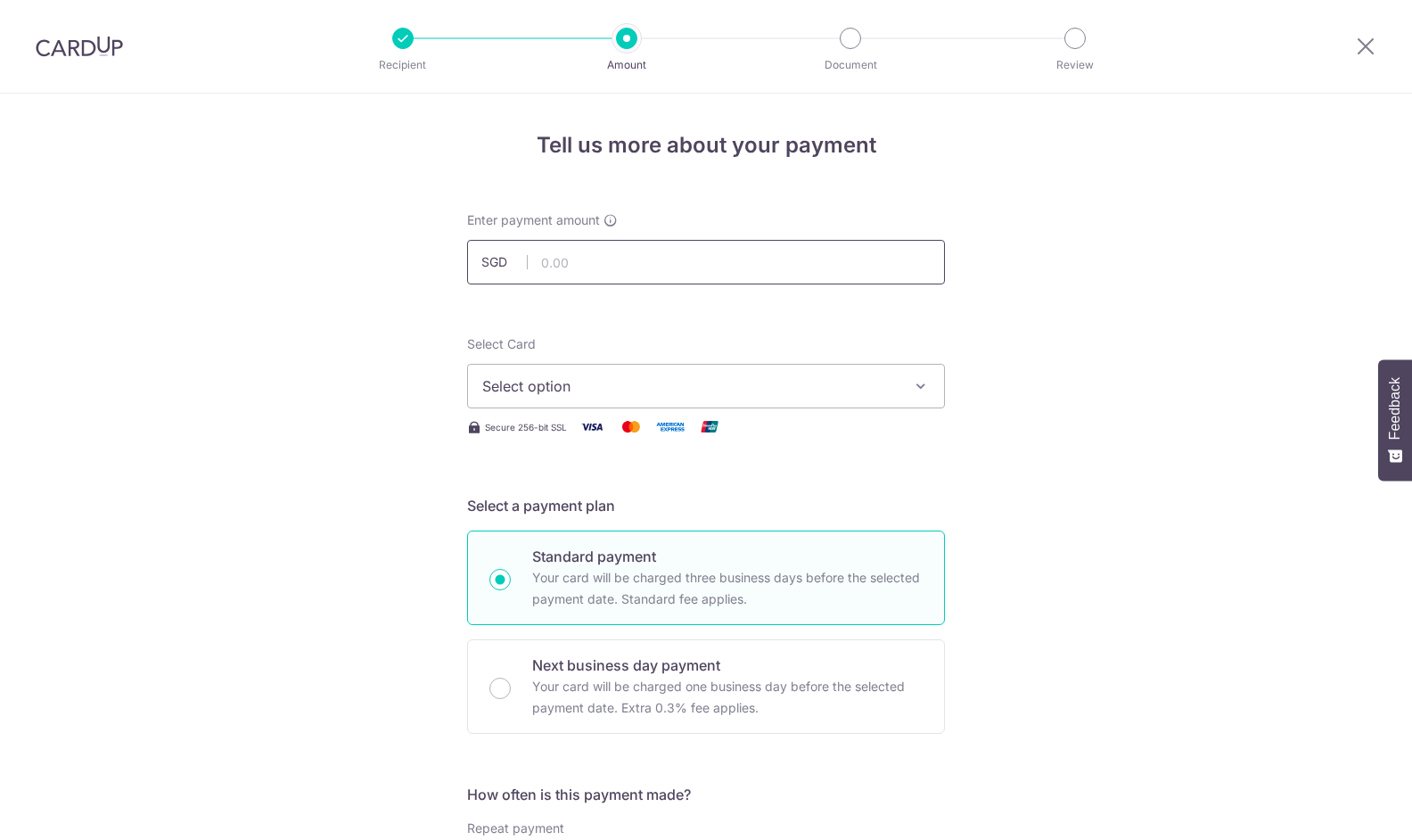
click at [606, 271] on input "text" at bounding box center [706, 262] width 478 height 45
type input "1,300.00"
click at [708, 364] on button "Select option" at bounding box center [706, 385] width 478 height 45
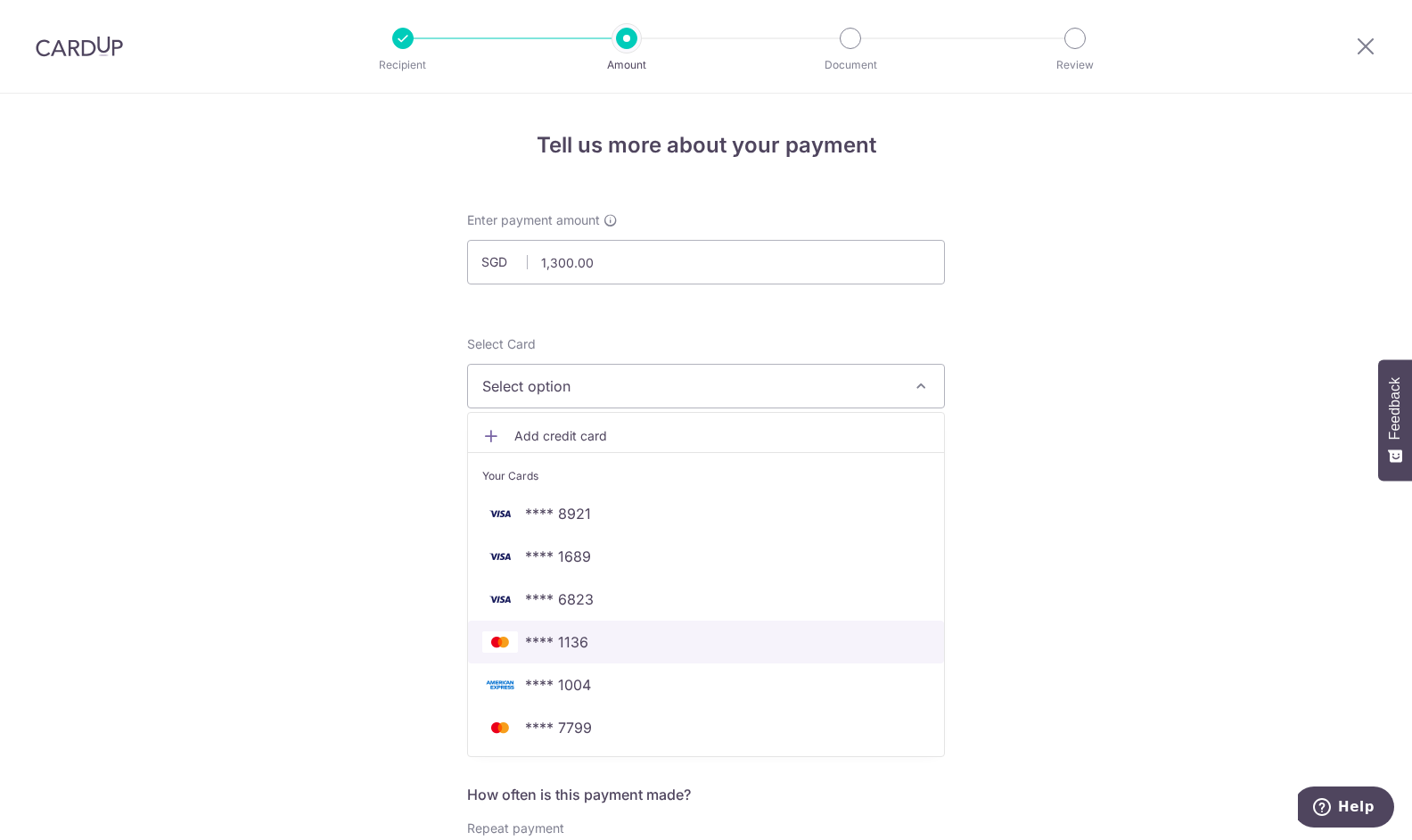
click at [616, 632] on span "**** 1136" at bounding box center [706, 642] width 447 height 22
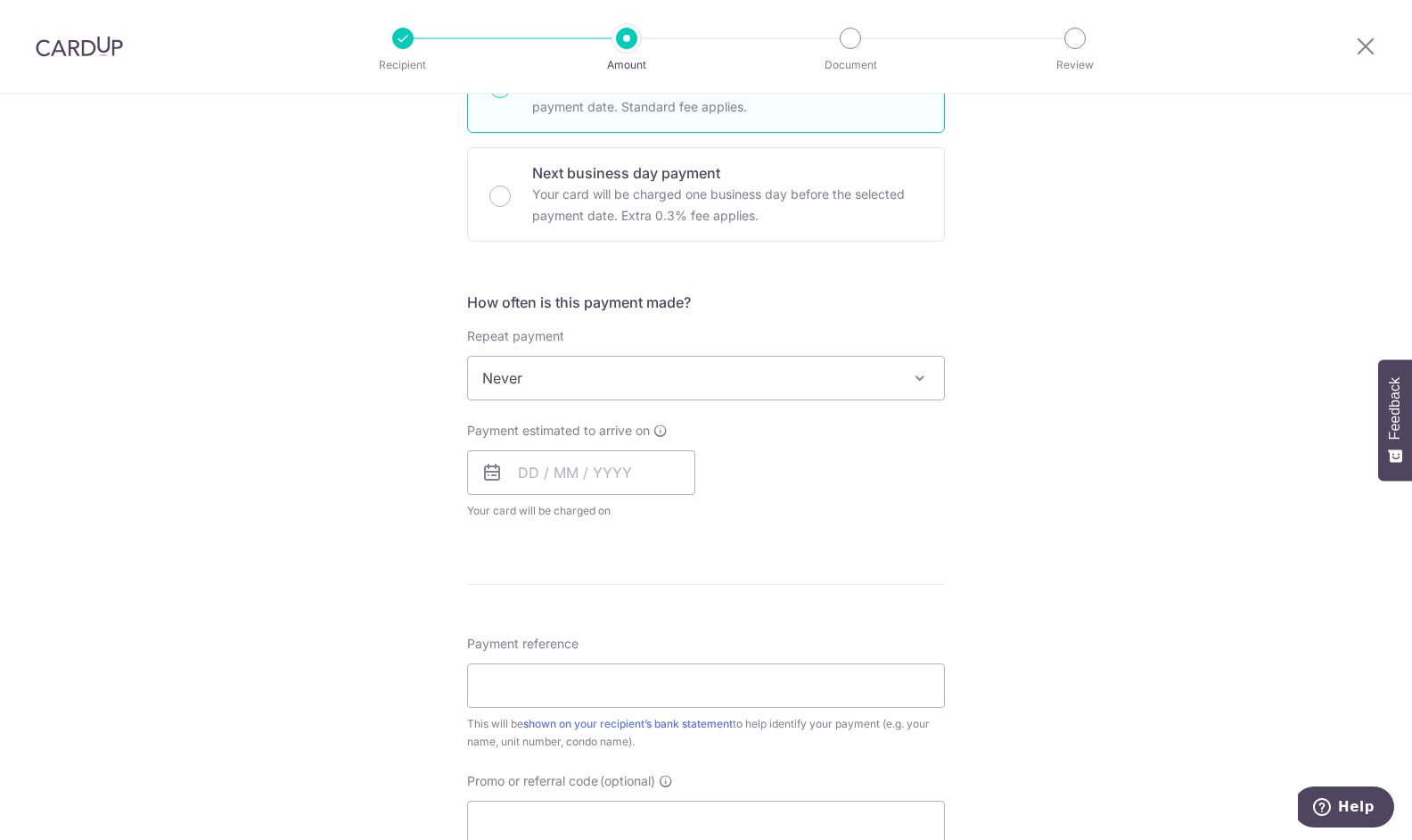
scroll to position [535, 0]
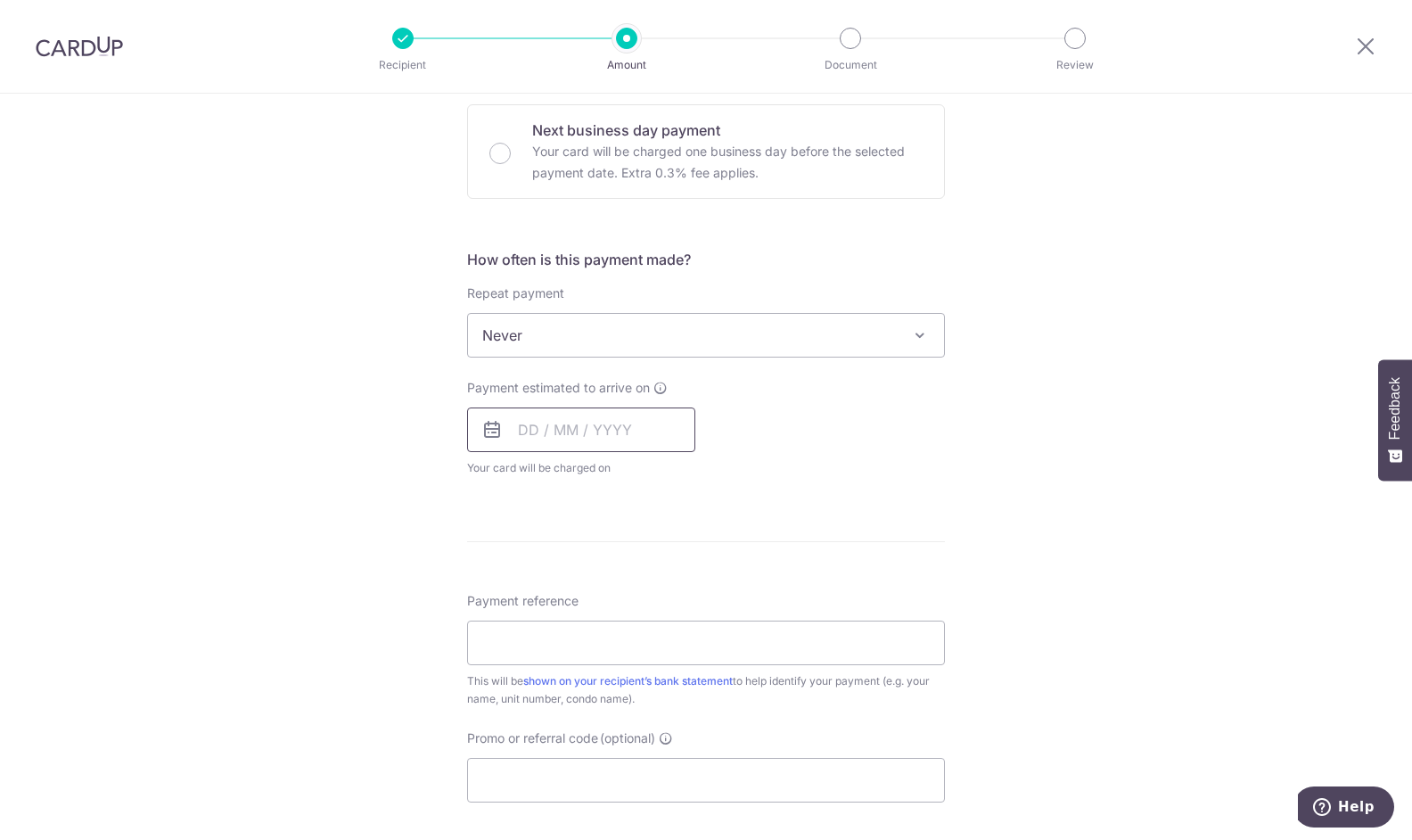
click at [577, 423] on input "text" at bounding box center [581, 429] width 228 height 45
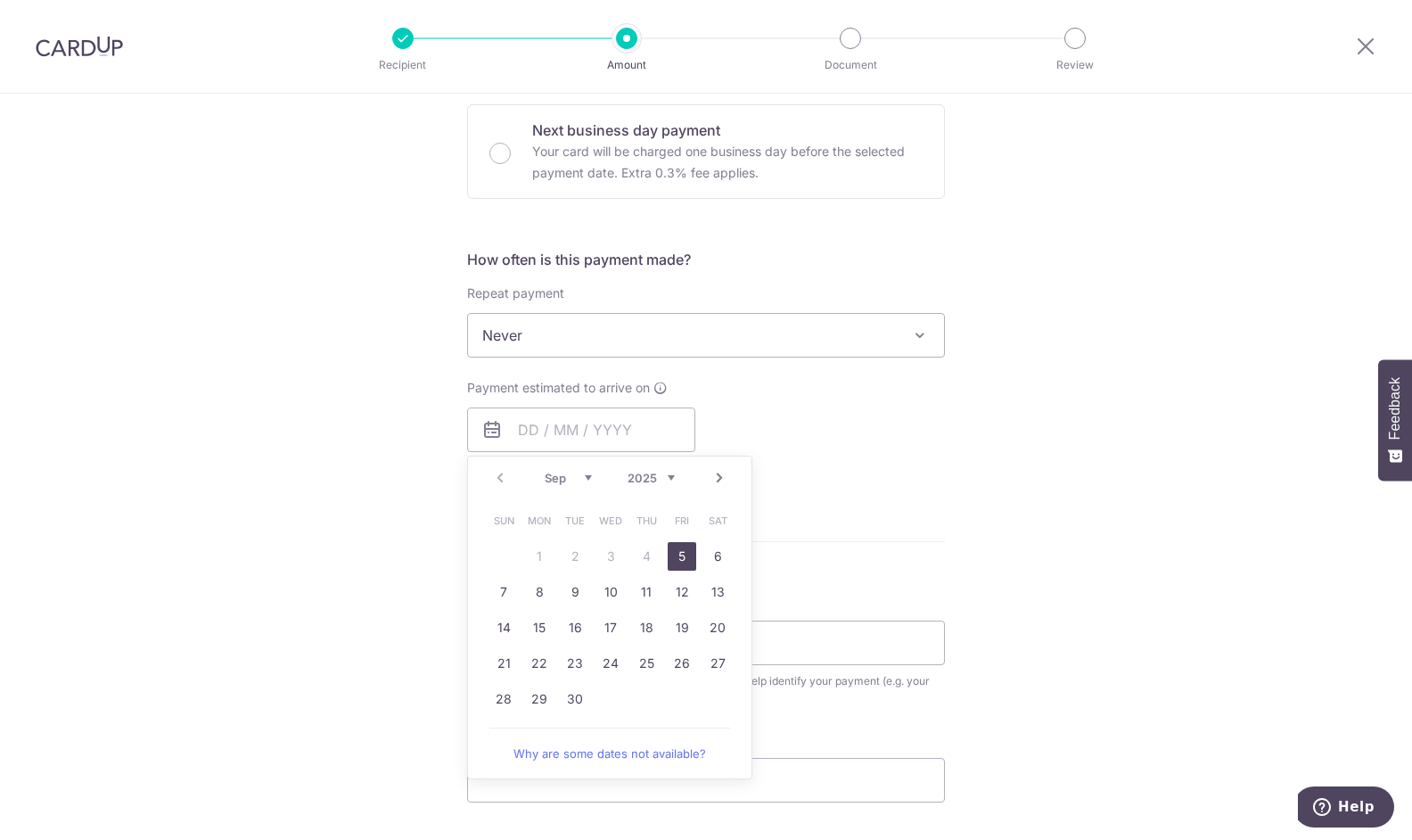
click at [680, 552] on link "5" at bounding box center [681, 555] width 28 height 28
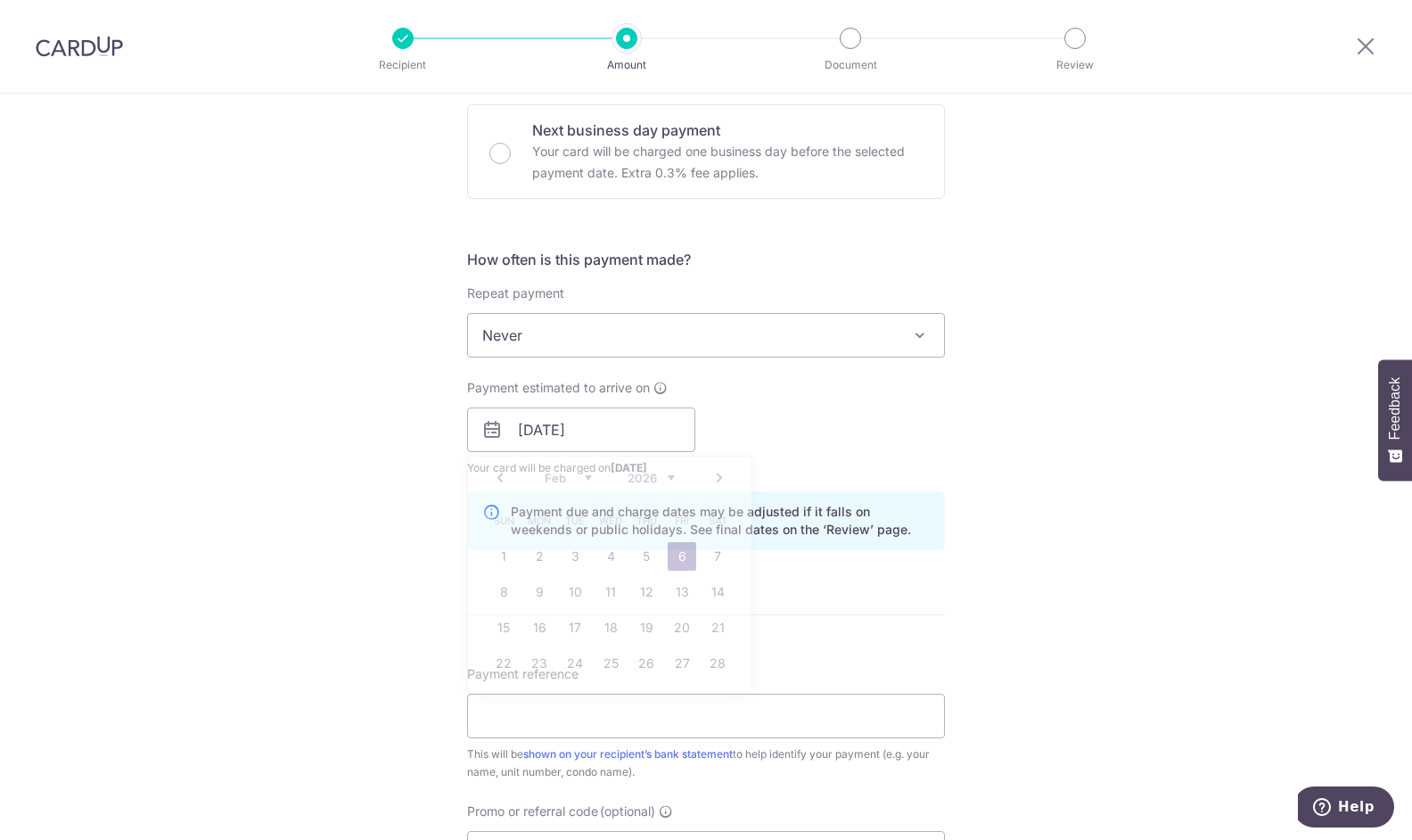
click at [915, 430] on div "Payment estimated to arrive on 05/09/2025 Prev Next Jan Feb Mar Apr May Jun Jul…" at bounding box center [706, 428] width 499 height 98
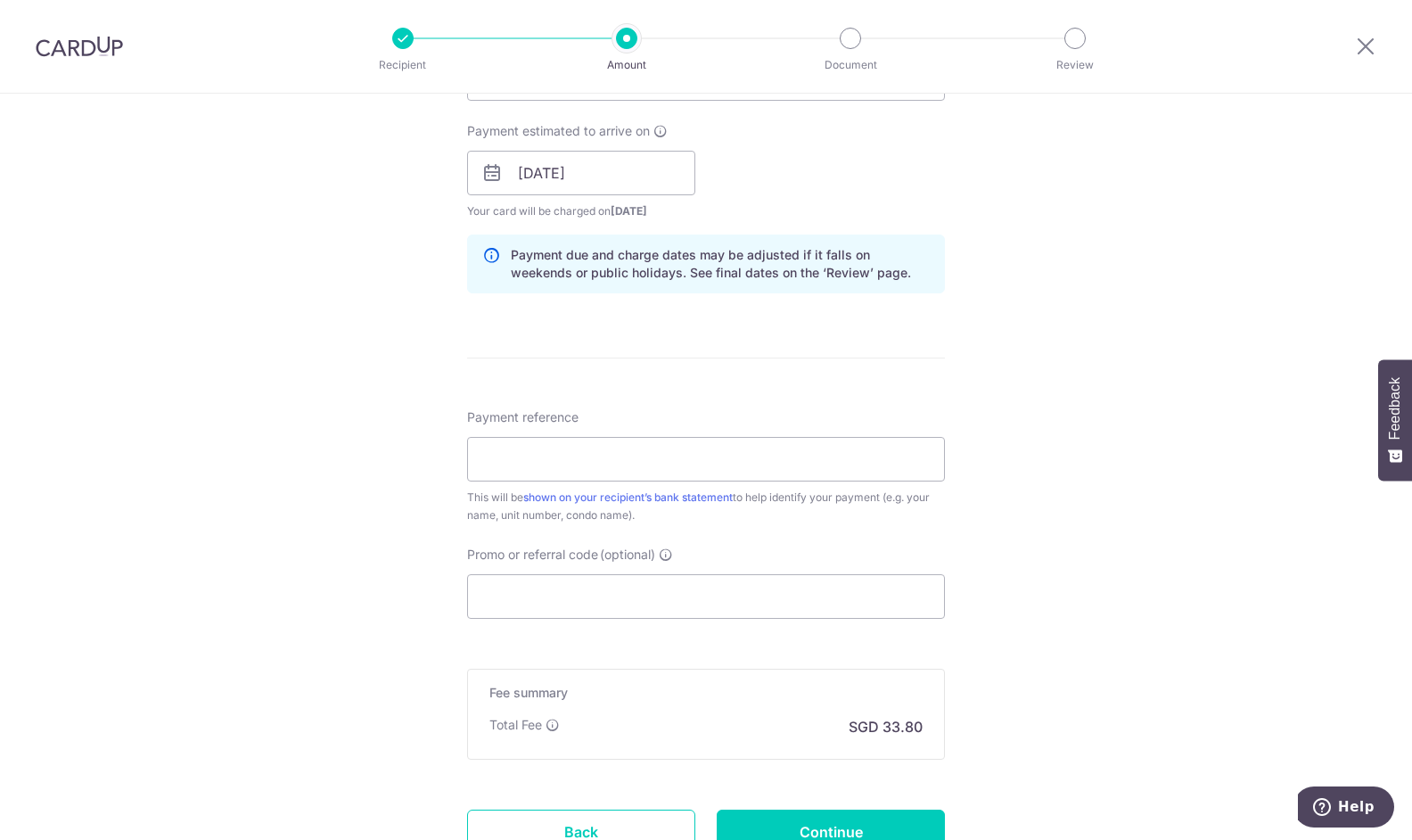
scroll to position [802, 0]
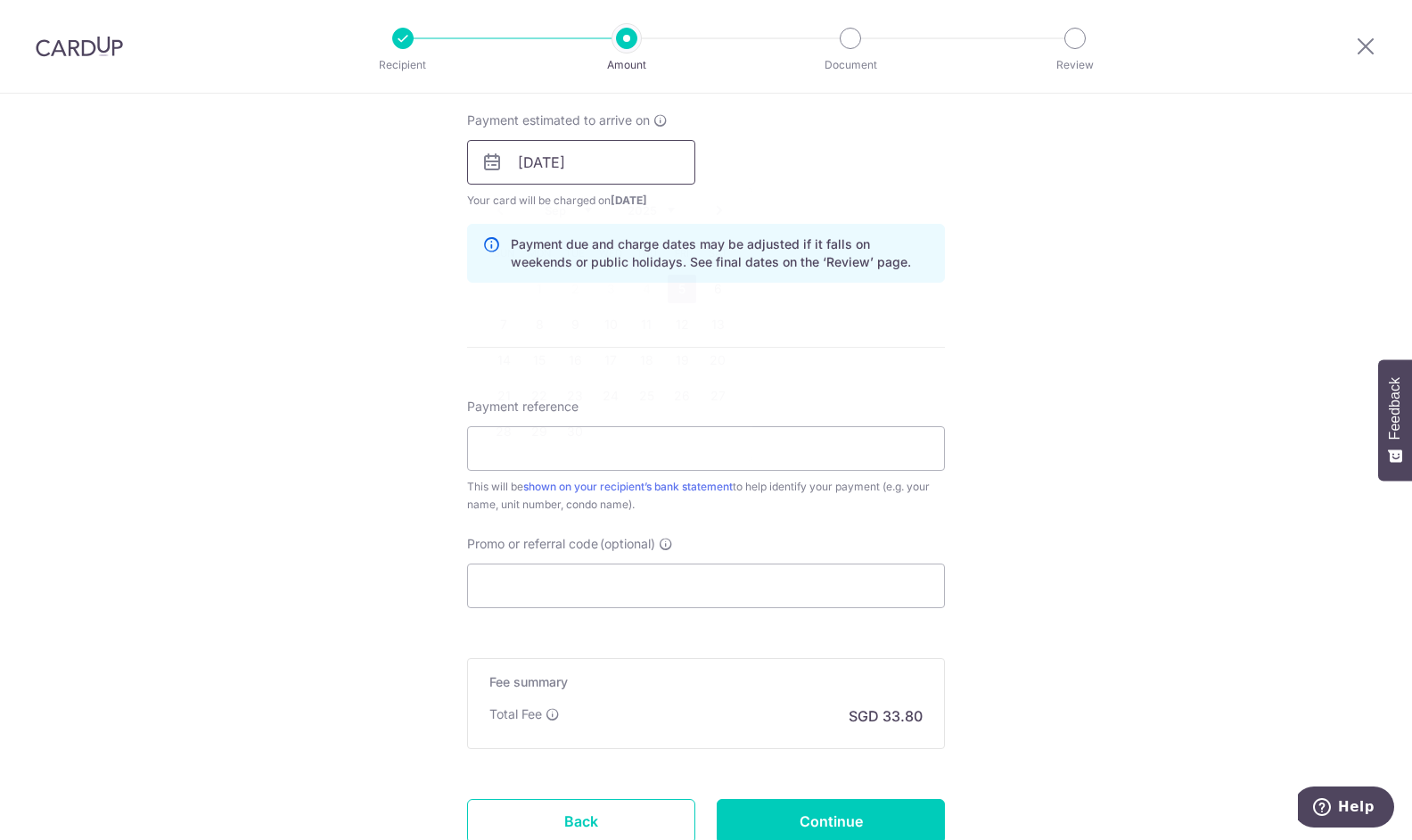
click at [600, 175] on input "05/09/2025" at bounding box center [581, 162] width 228 height 45
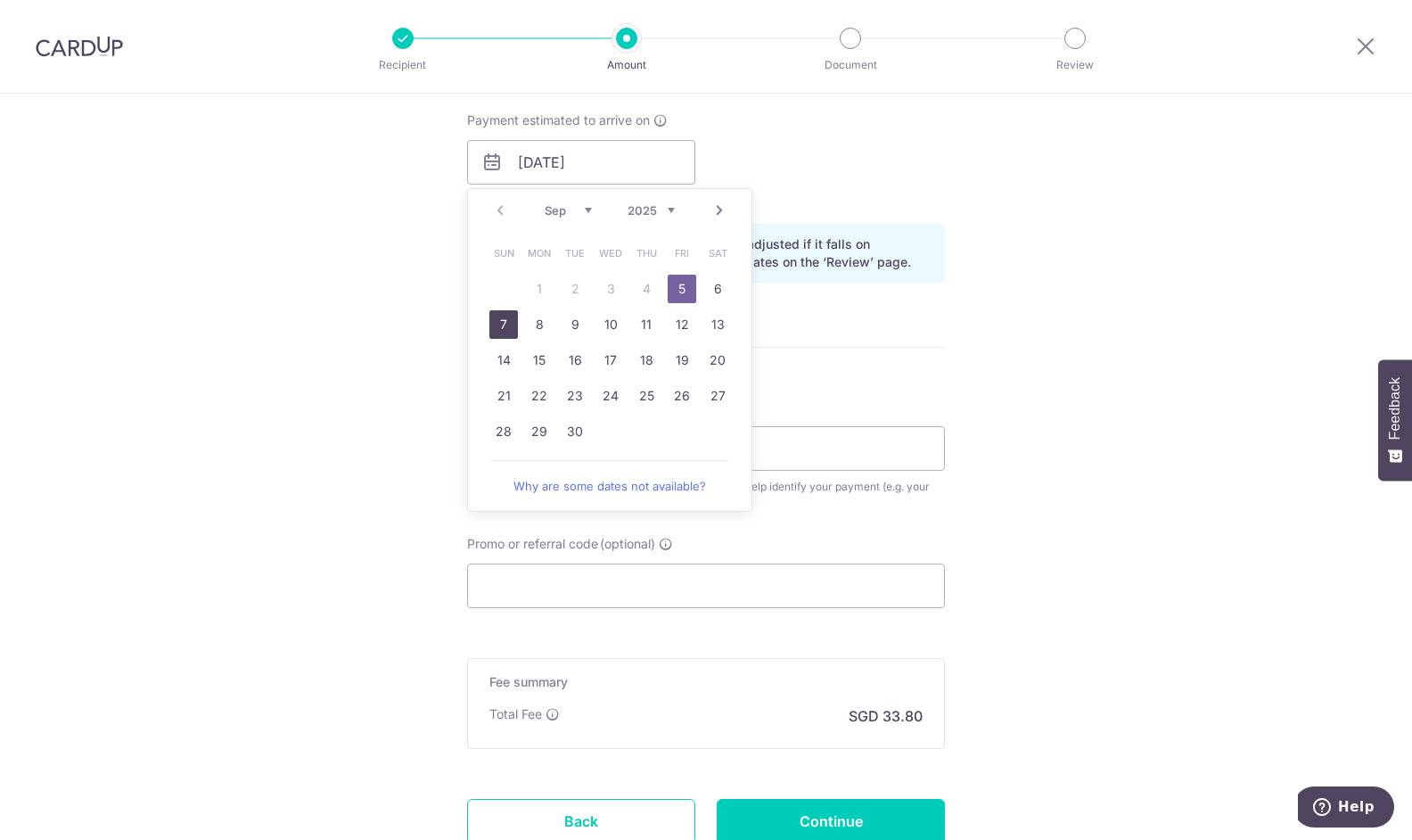
click at [492, 323] on link "7" at bounding box center [503, 324] width 28 height 28
type input "[DATE]"
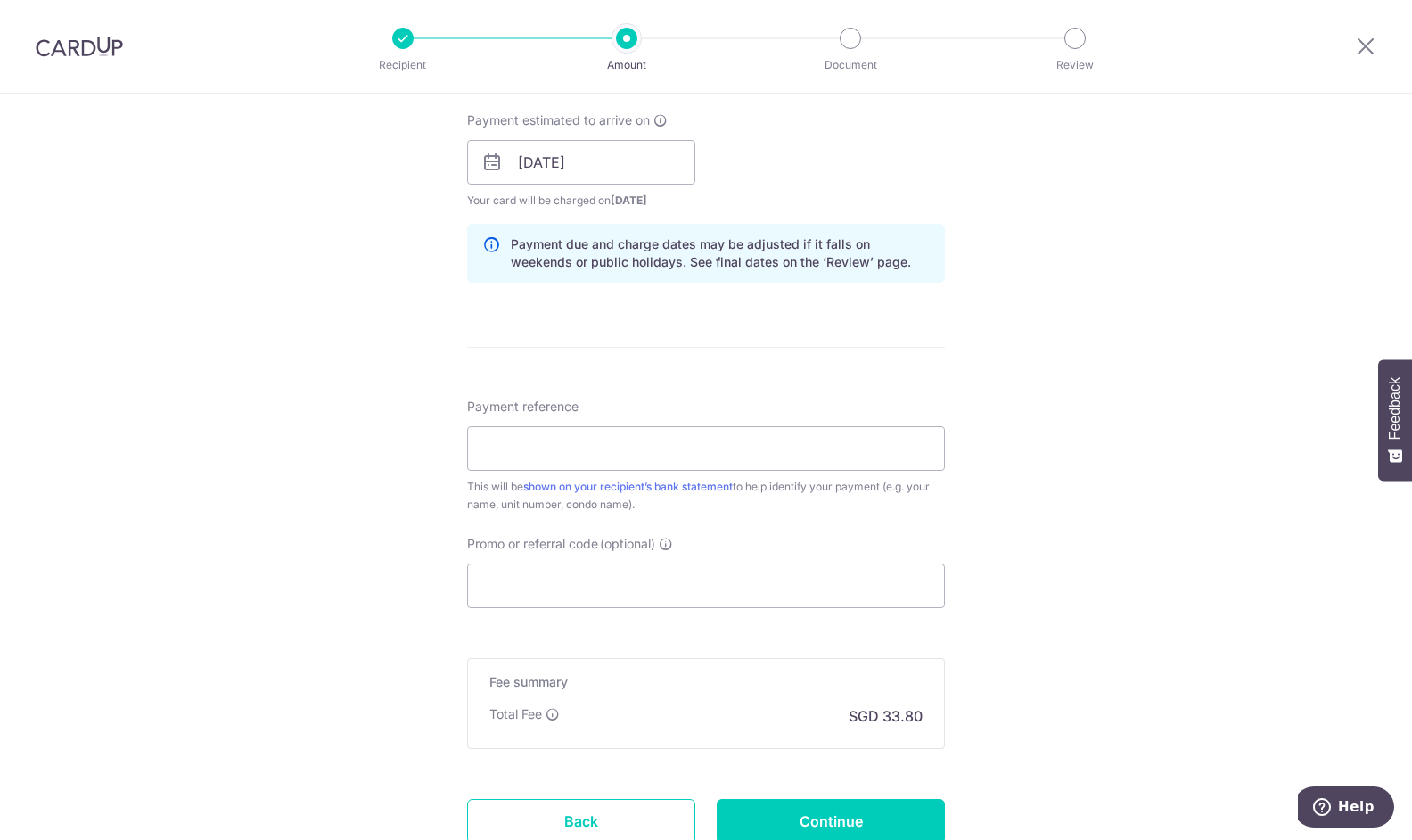
click at [375, 329] on div "Tell us more about your payment Enter payment amount SGD 1,300.00 1300.00 Selec…" at bounding box center [706, 135] width 1412 height 1685
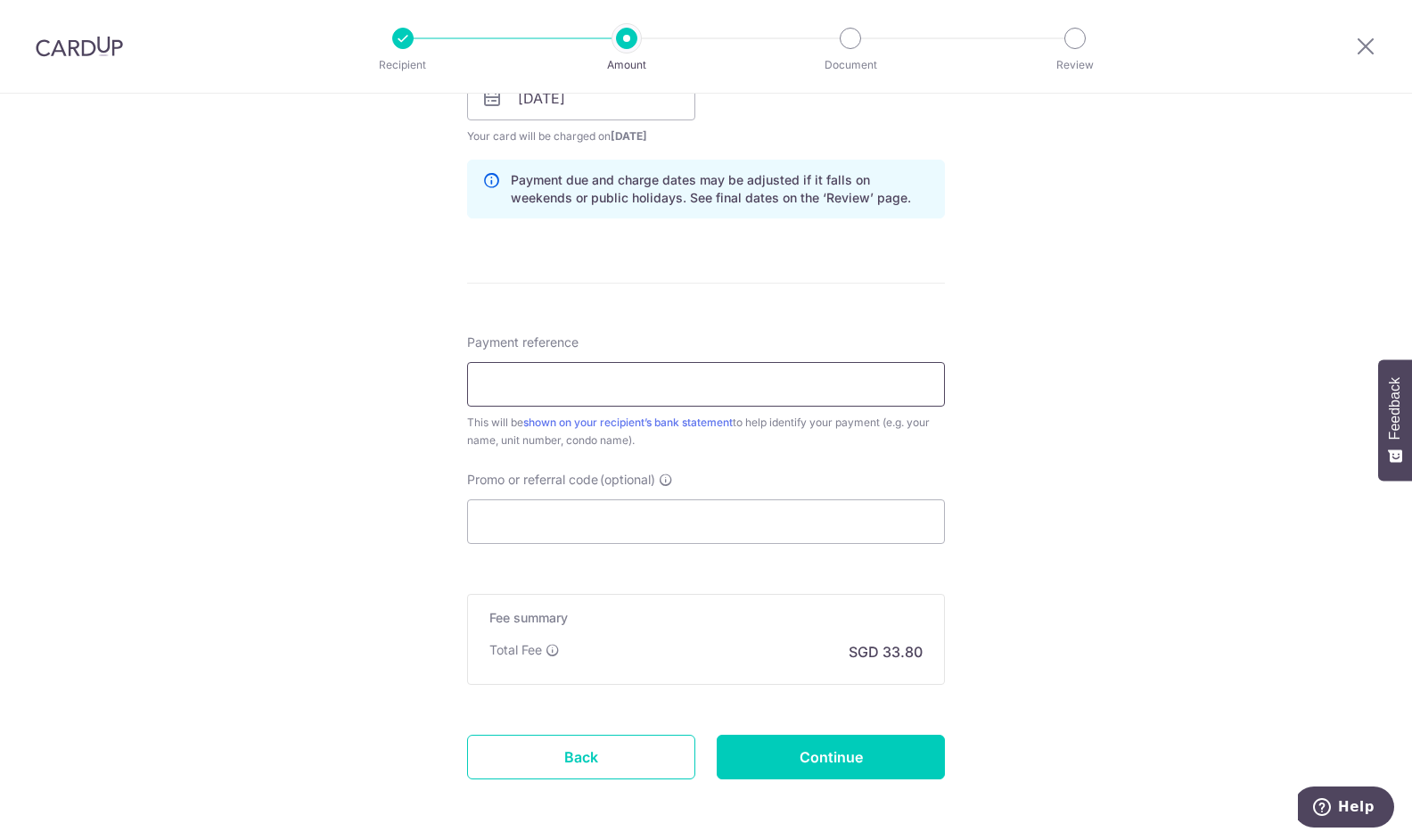
scroll to position [937, 0]
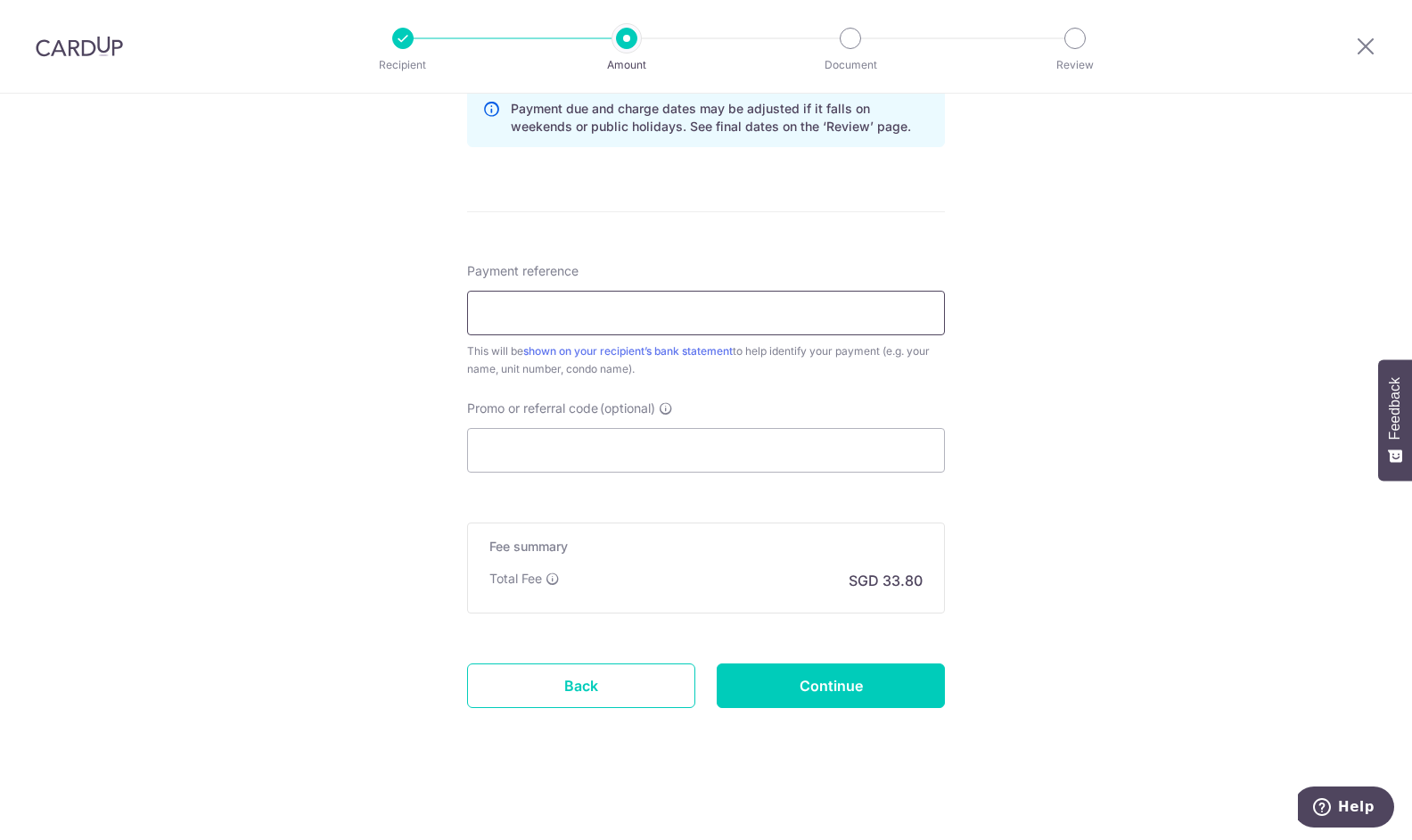
click at [581, 303] on input "Payment reference" at bounding box center [706, 313] width 478 height 45
drag, startPoint x: 599, startPoint y: 311, endPoint x: 634, endPoint y: 315, distance: 35.2
click at [634, 315] on input "Boyuan Rental for June25 part1" at bounding box center [706, 313] width 478 height 45
drag, startPoint x: 681, startPoint y: 314, endPoint x: 692, endPoint y: 315, distance: 11.0
click at [692, 315] on input "Boyuan Rental for Sept25 part1" at bounding box center [706, 313] width 478 height 45
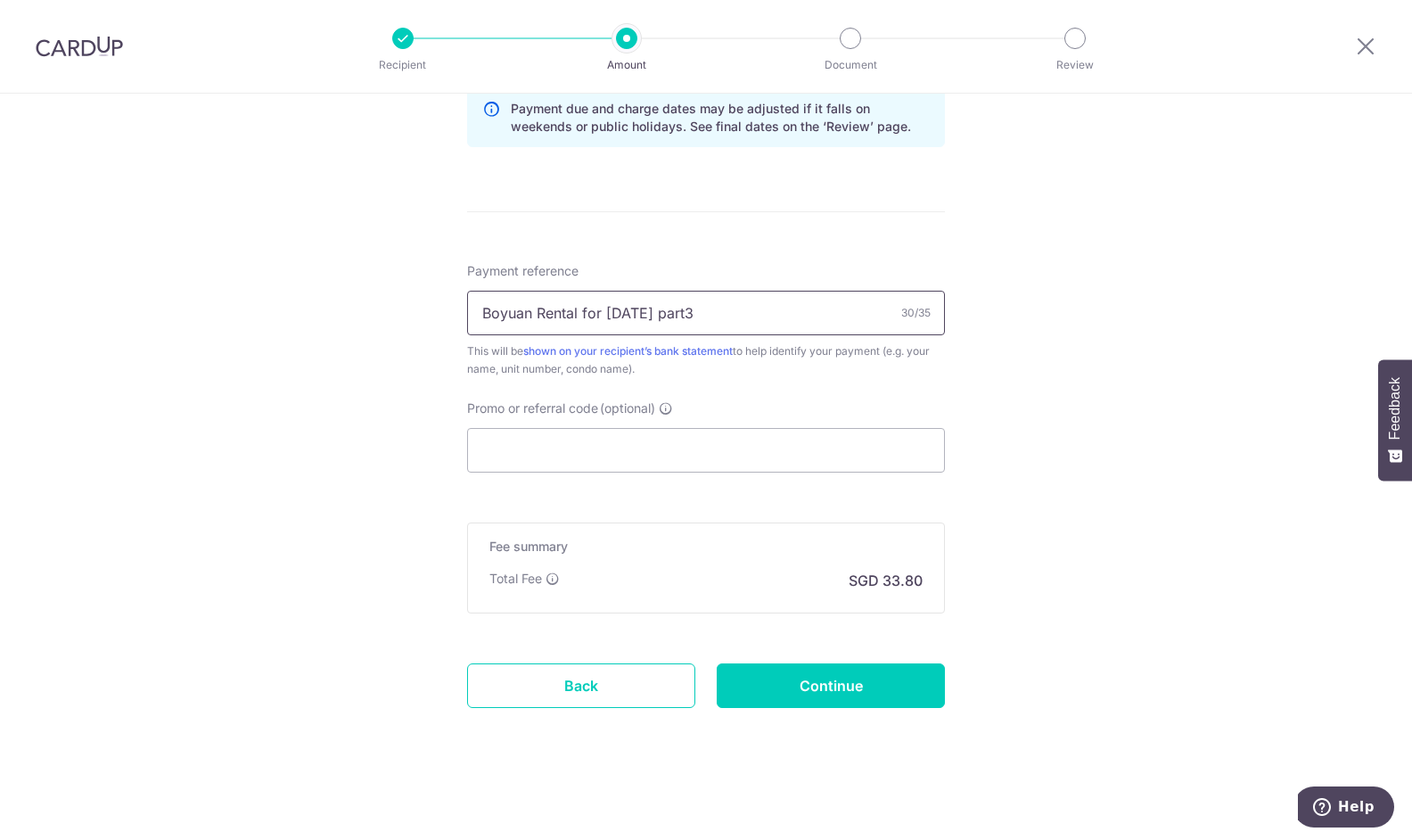
click at [702, 315] on input "Boyuan Rental for Sept25 part3" at bounding box center [706, 313] width 478 height 45
type input "Boyuan Rental for [DATE] part3 1300"
drag, startPoint x: 718, startPoint y: 490, endPoint x: 710, endPoint y: 451, distance: 39.8
click at [716, 485] on form "Enter payment amount SGD 1,300.00 1300.00 Select Card **** 1136 Add credit card…" at bounding box center [706, 15] width 478 height 1484
click at [710, 445] on input "Promo or referral code (optional)" at bounding box center [706, 450] width 478 height 45
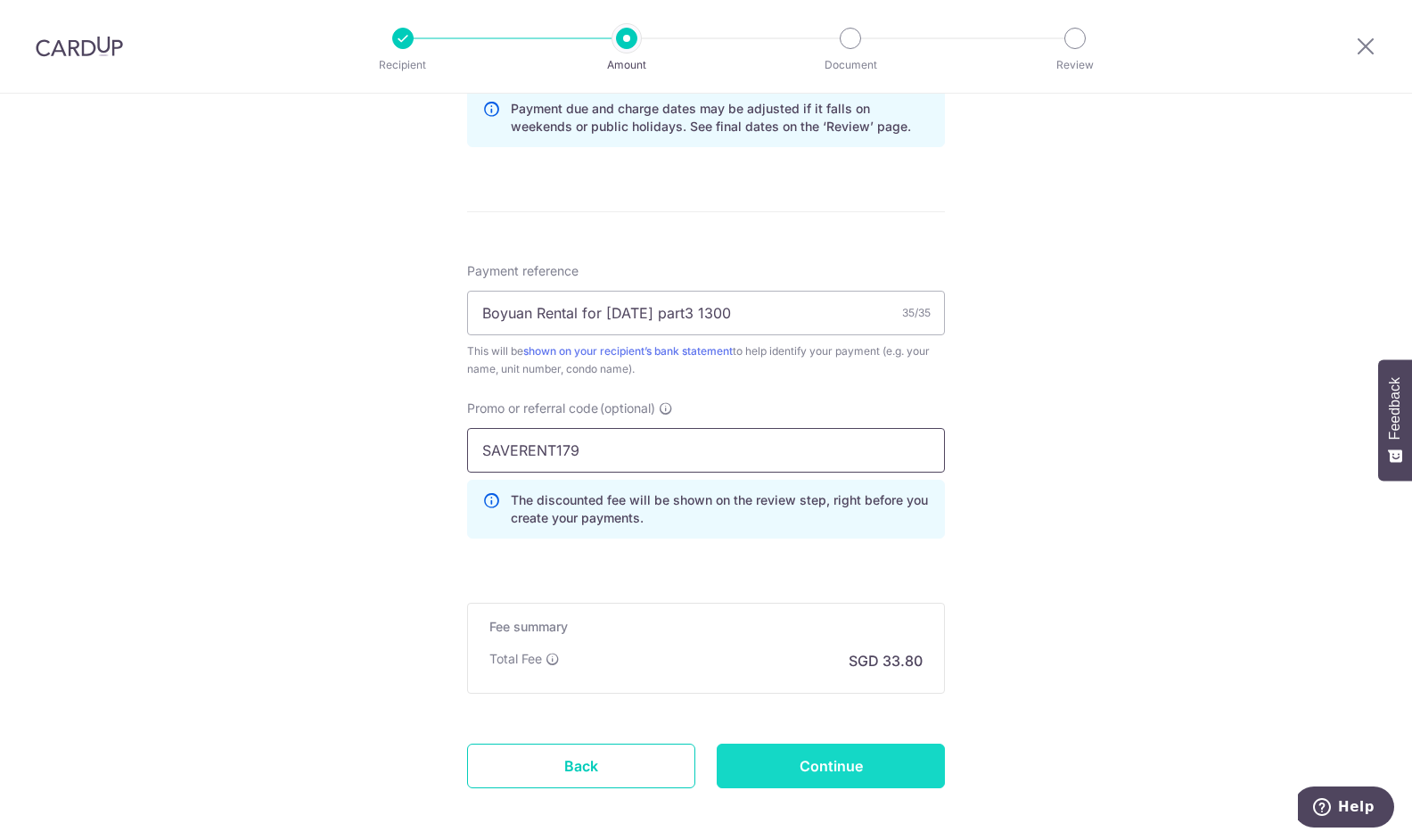
type input "SAVERENT179"
drag, startPoint x: 888, startPoint y: 772, endPoint x: 902, endPoint y: 684, distance: 89.1
click at [888, 773] on input "Continue" at bounding box center [830, 765] width 228 height 45
type input "Create Schedule"
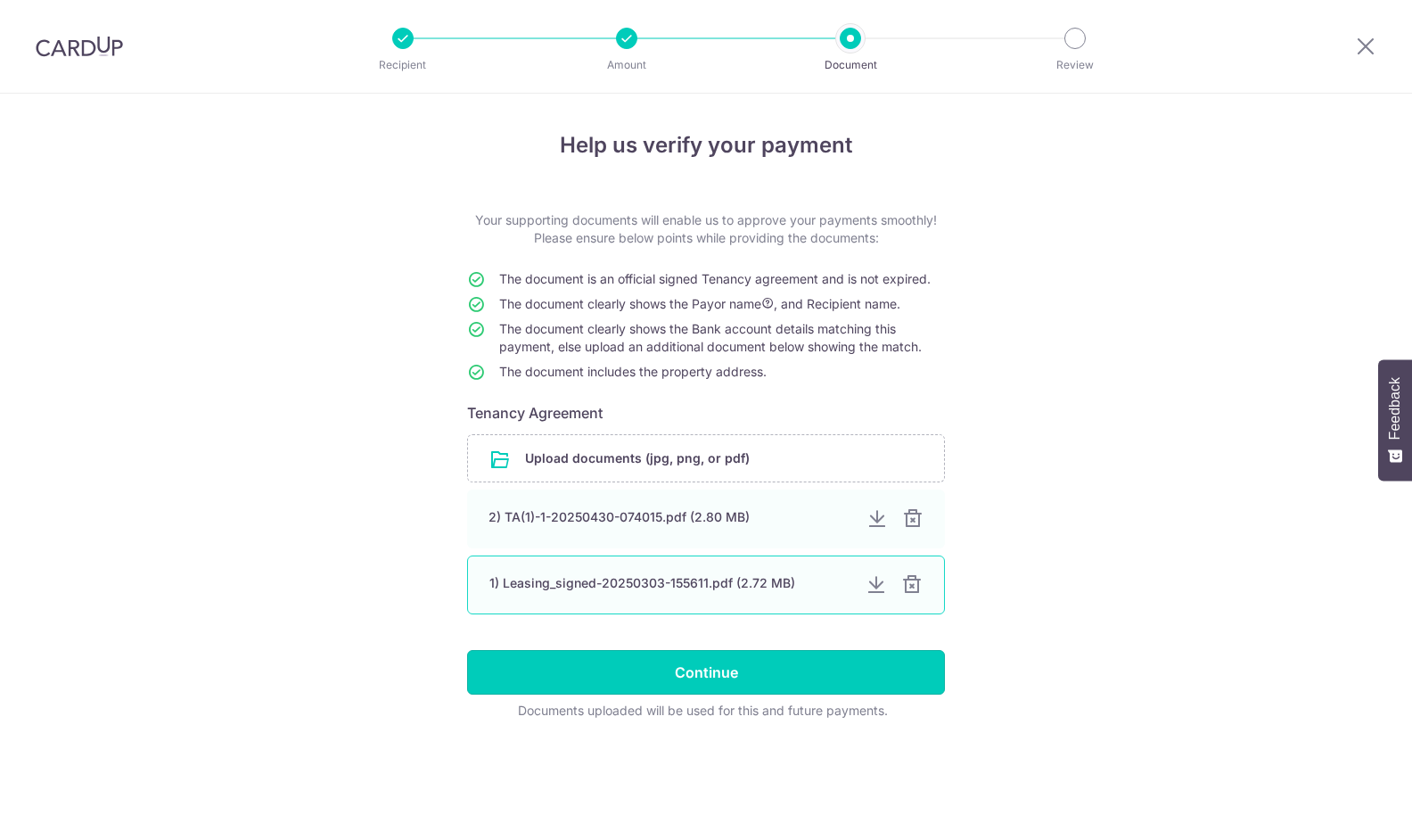
click at [773, 673] on input "Continue" at bounding box center [706, 672] width 478 height 45
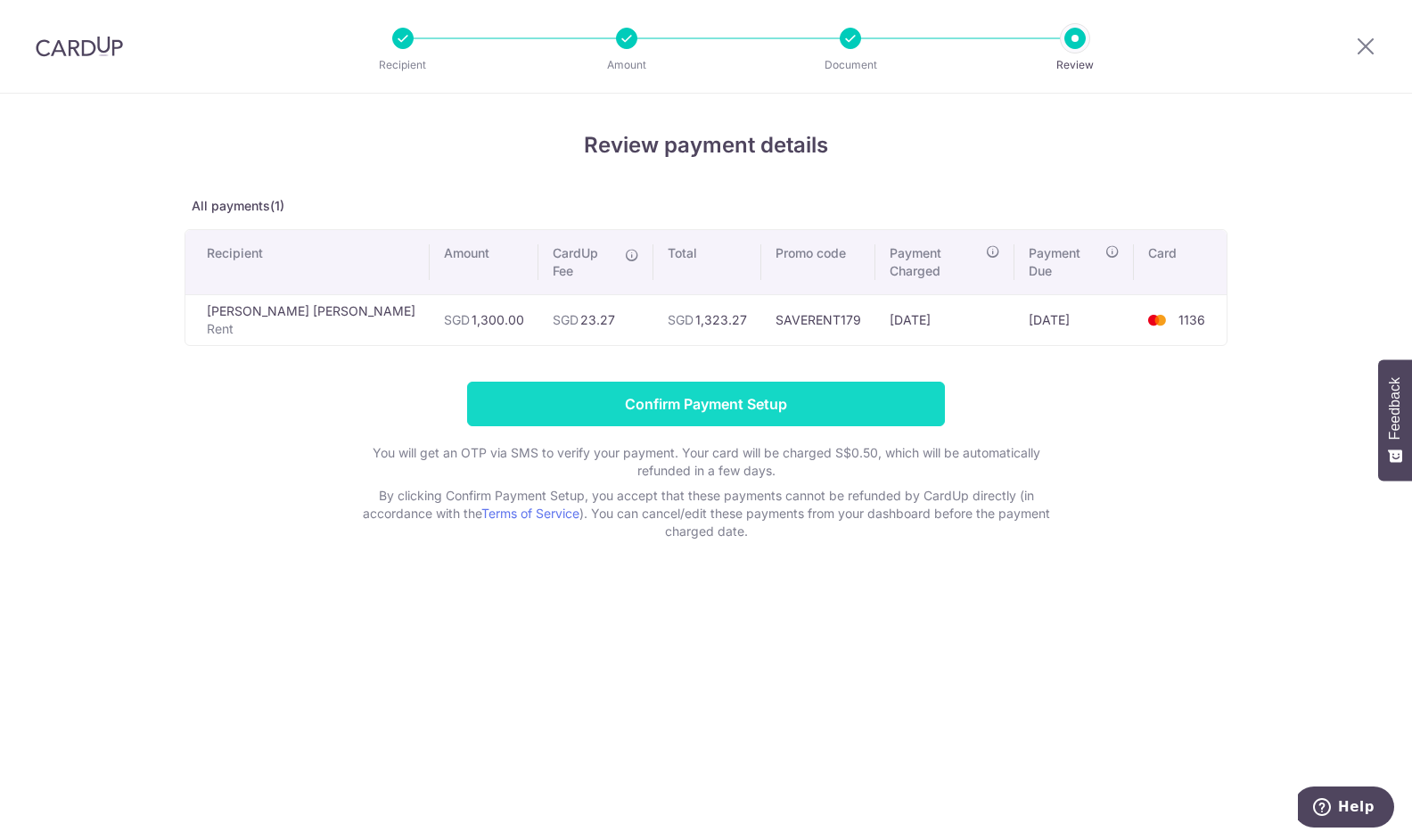
click at [716, 383] on input "Confirm Payment Setup" at bounding box center [706, 404] width 478 height 45
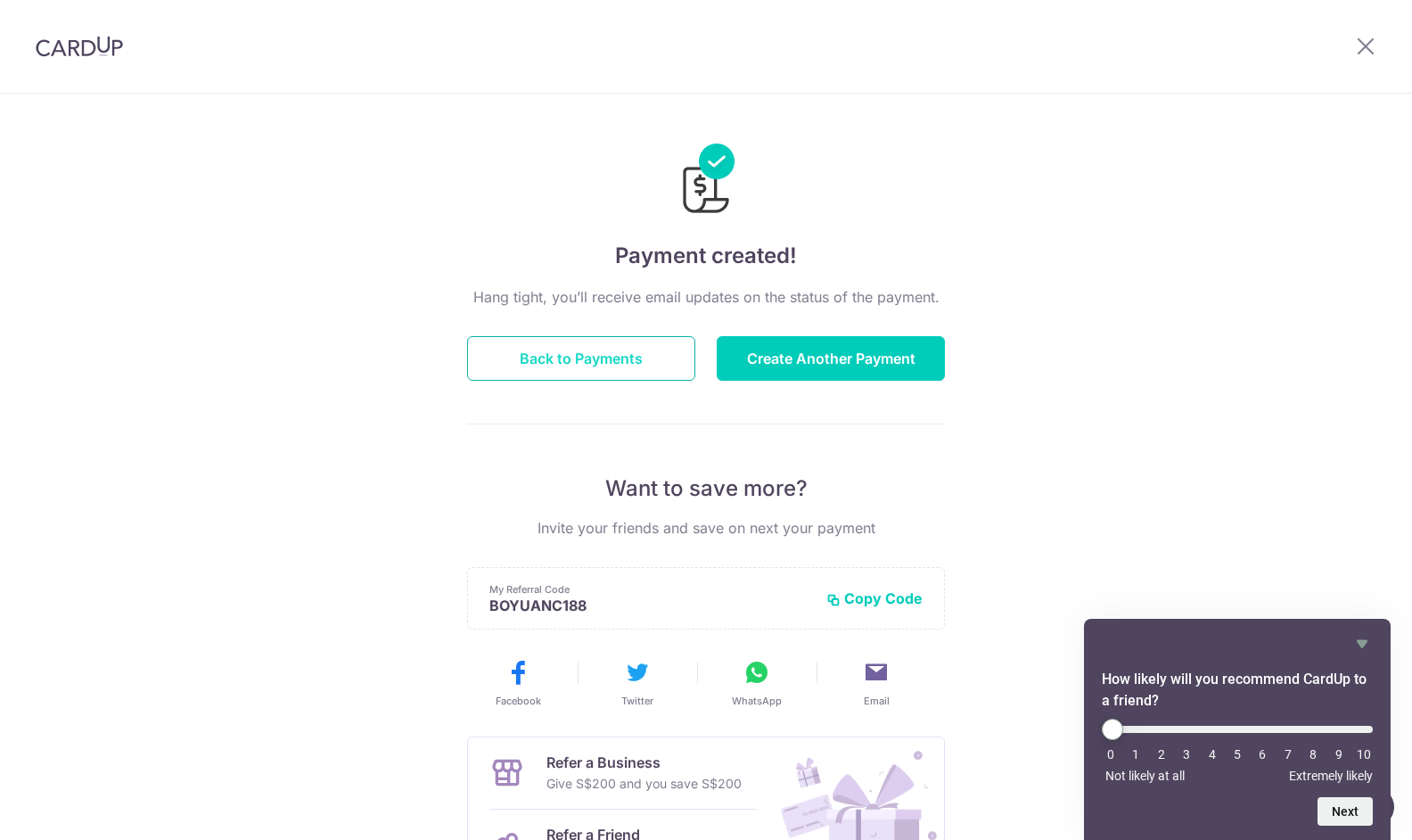
click at [616, 368] on button "Back to Payments" at bounding box center [581, 358] width 228 height 45
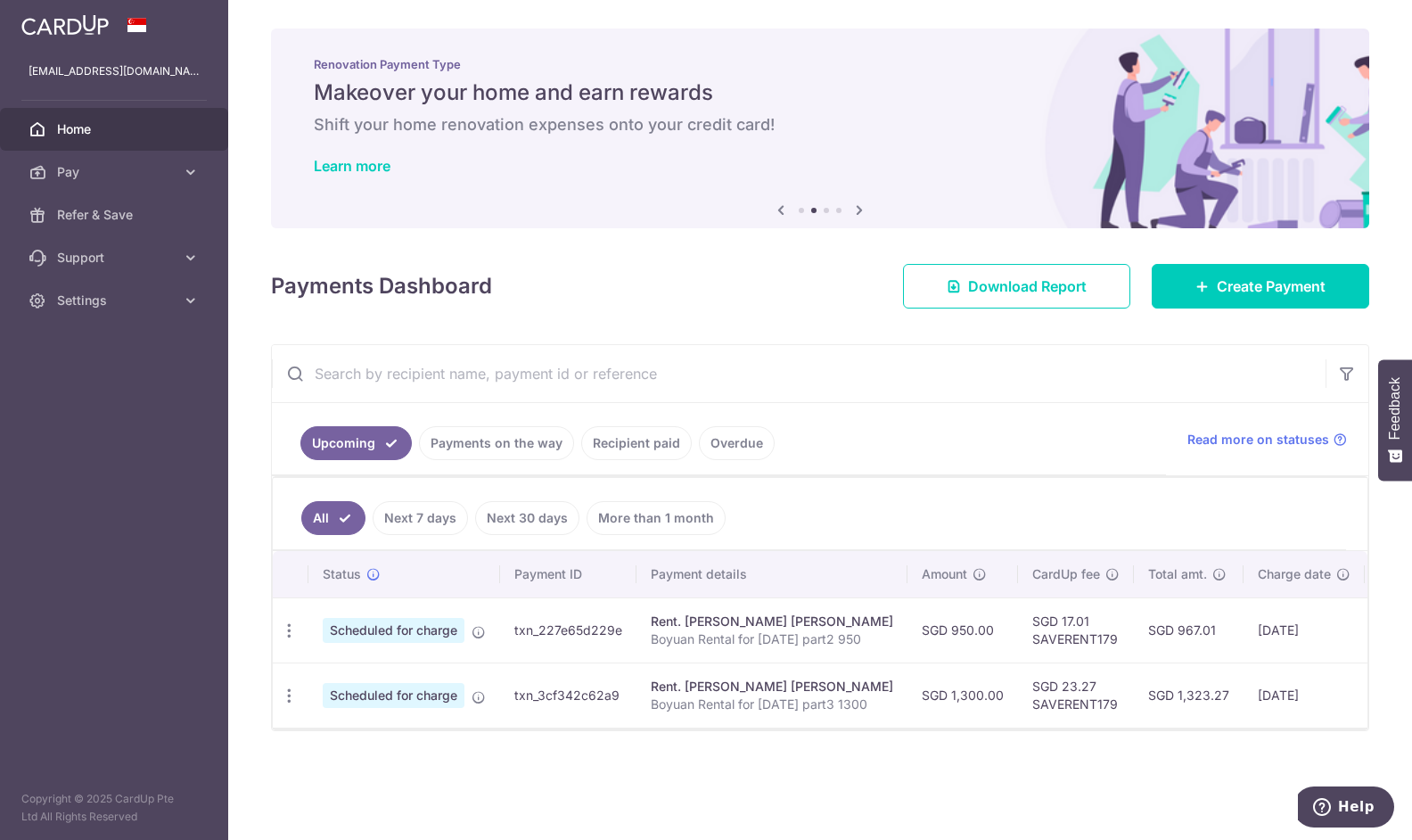
click at [516, 438] on link "Payments on the way" at bounding box center [496, 443] width 155 height 34
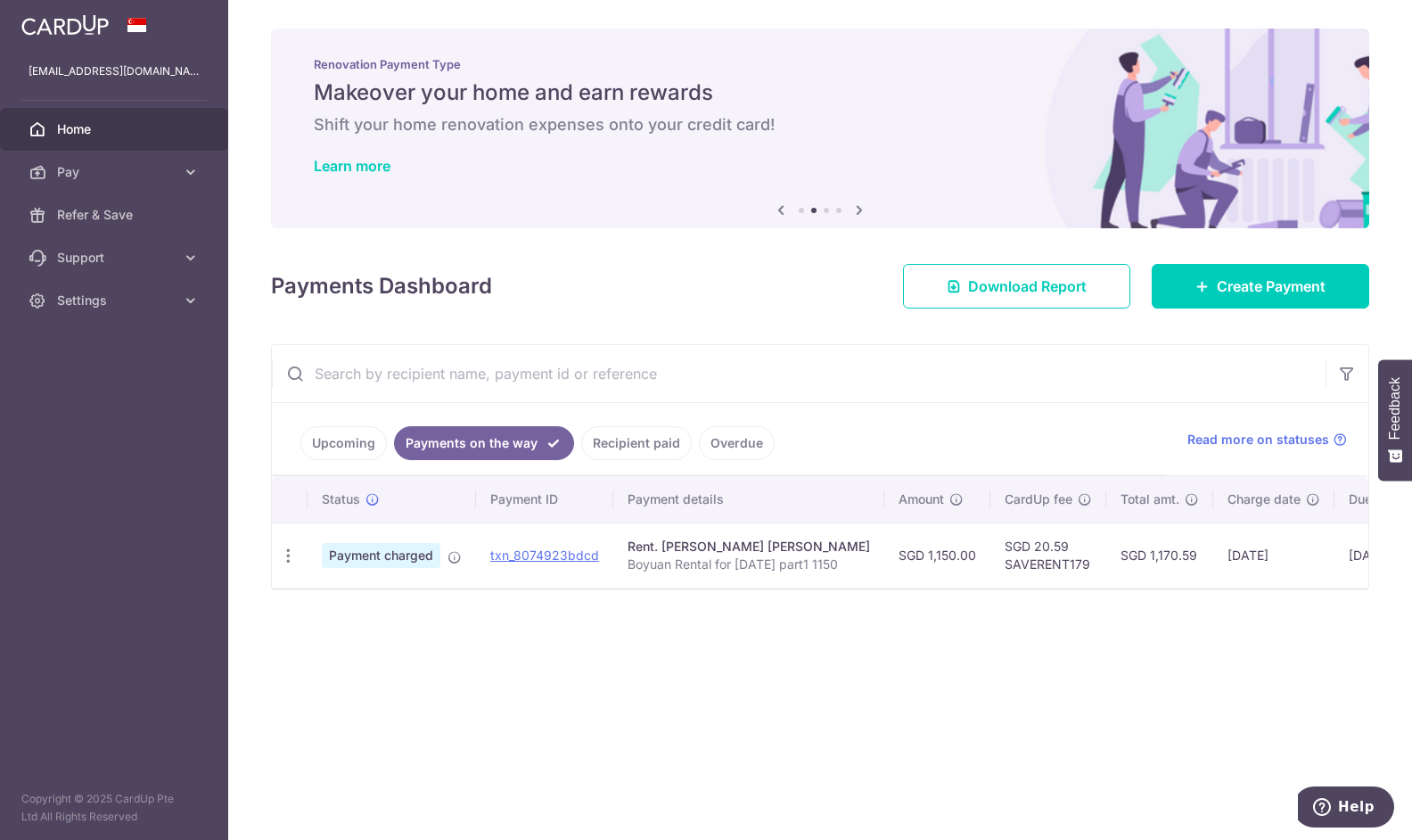
click at [349, 434] on link "Upcoming" at bounding box center [343, 443] width 86 height 34
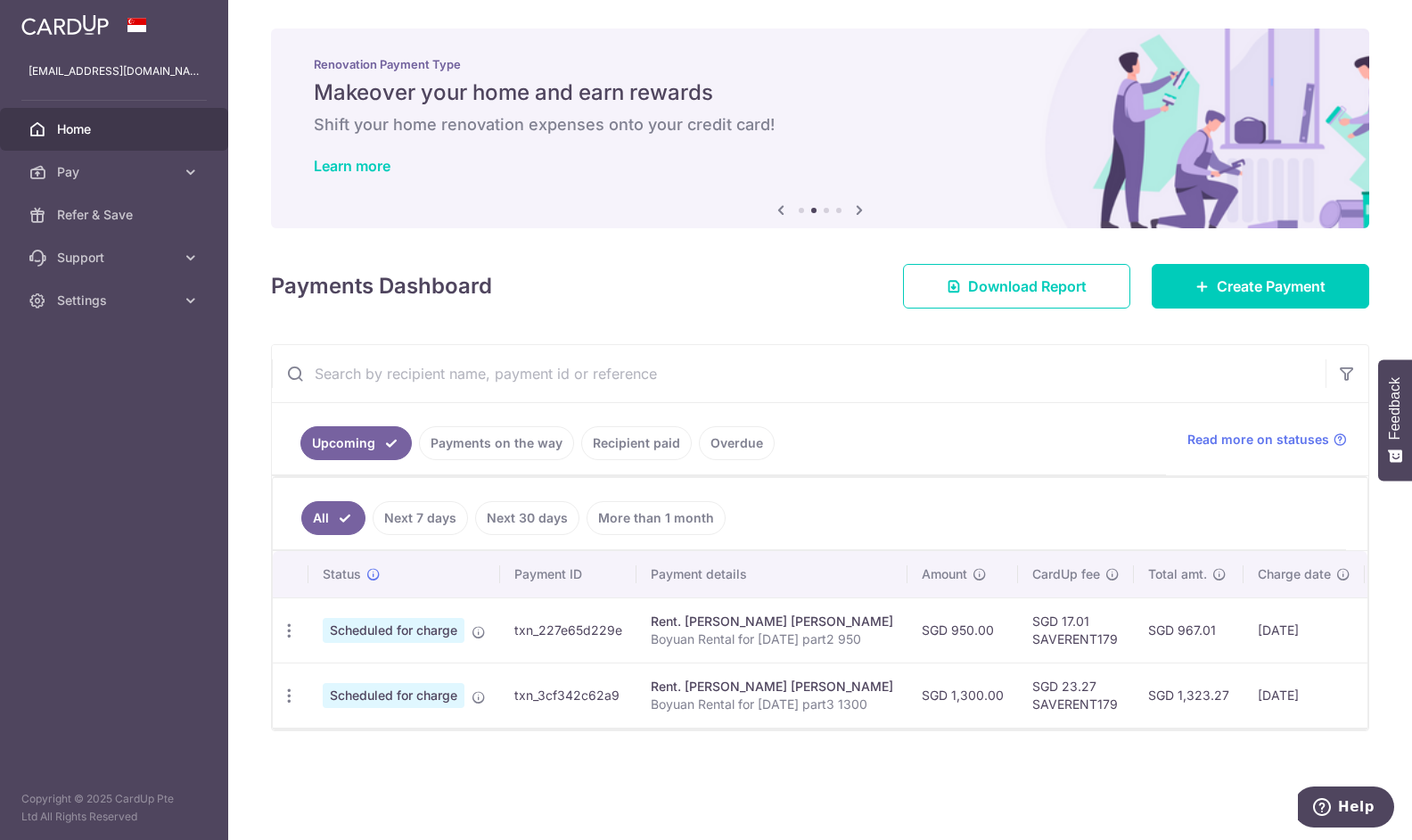
click at [550, 443] on link "Payments on the way" at bounding box center [496, 443] width 155 height 34
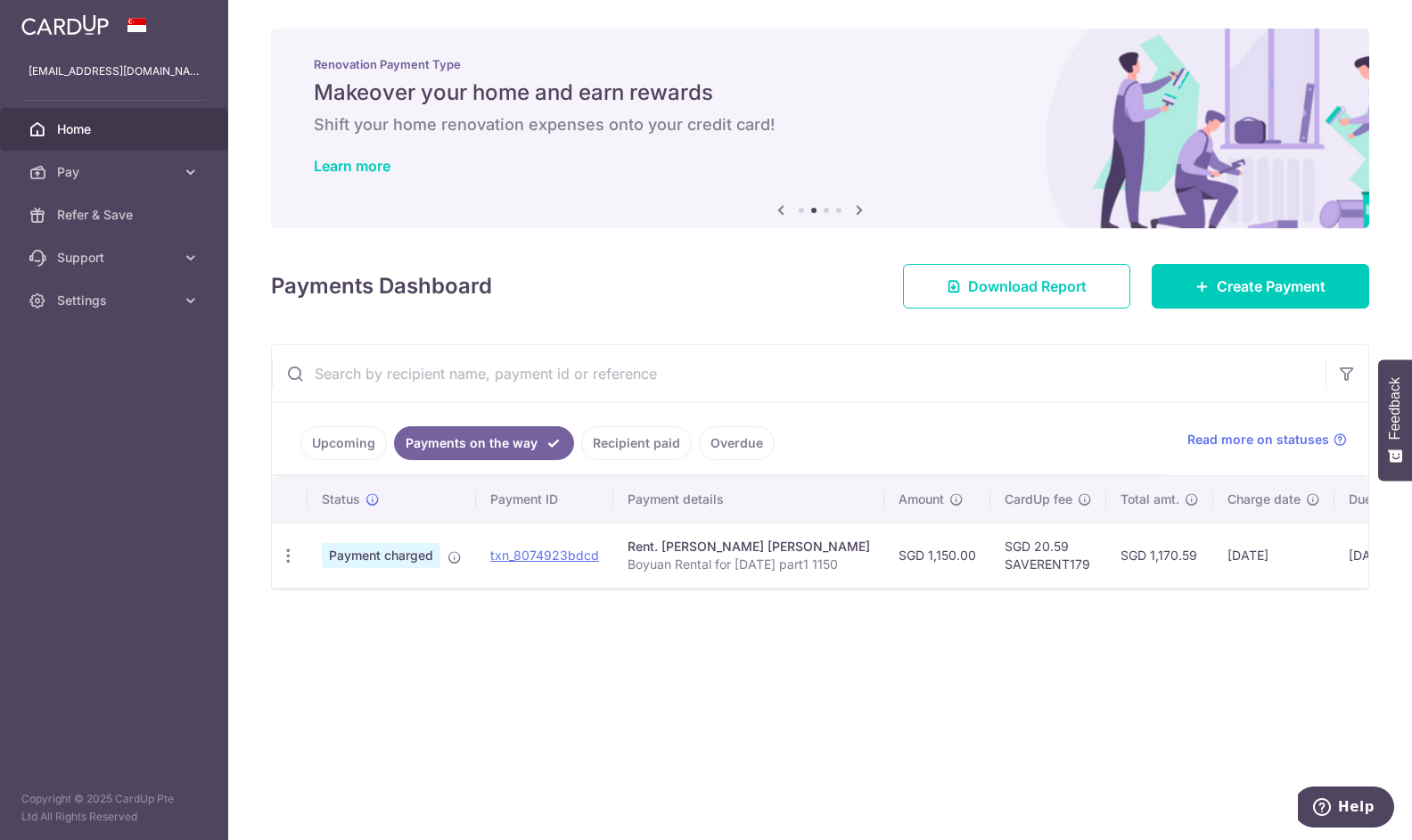
click at [356, 444] on link "Upcoming" at bounding box center [343, 443] width 86 height 34
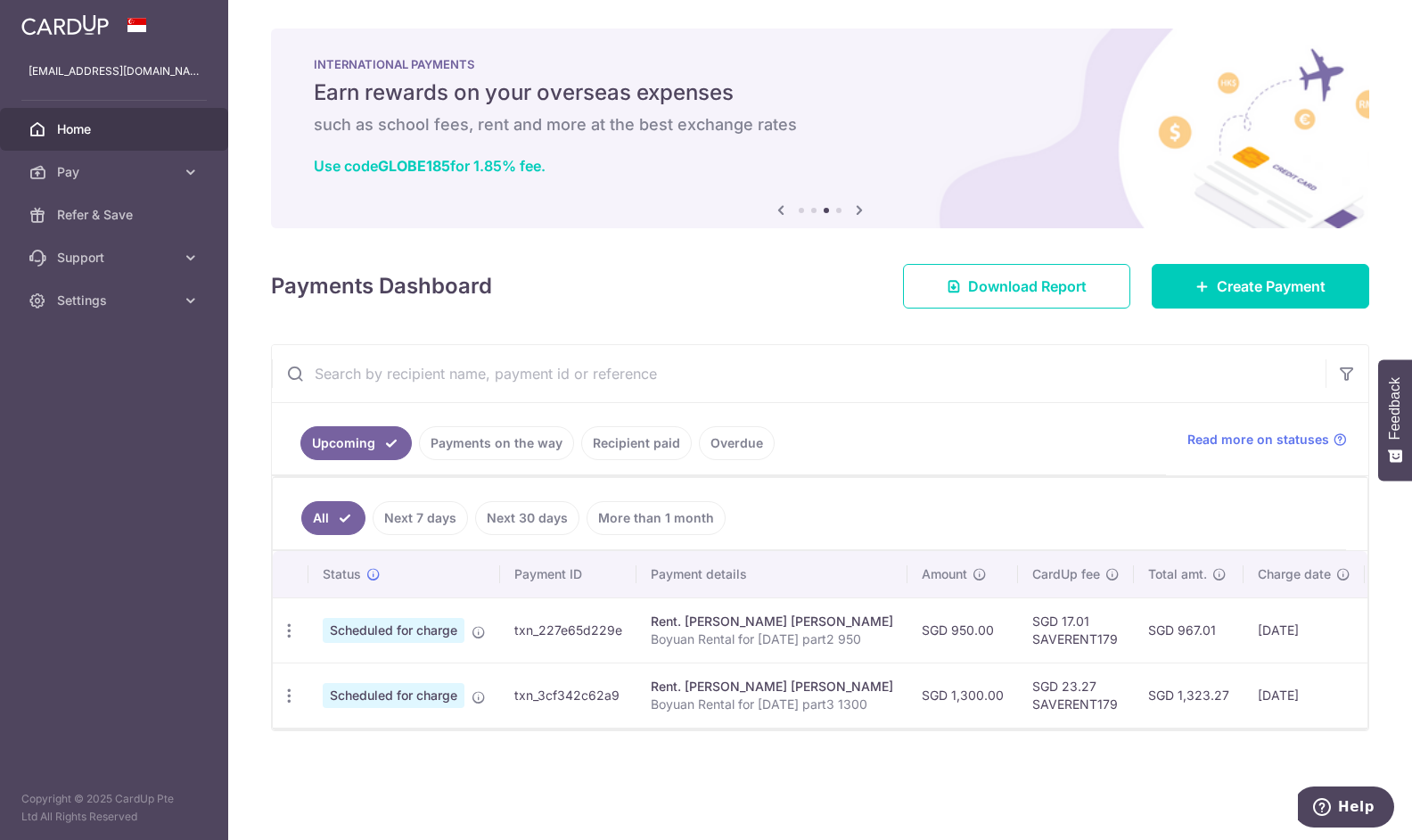
click at [455, 446] on link "Payments on the way" at bounding box center [496, 443] width 155 height 34
